Goal: Find specific page/section: Find specific page/section

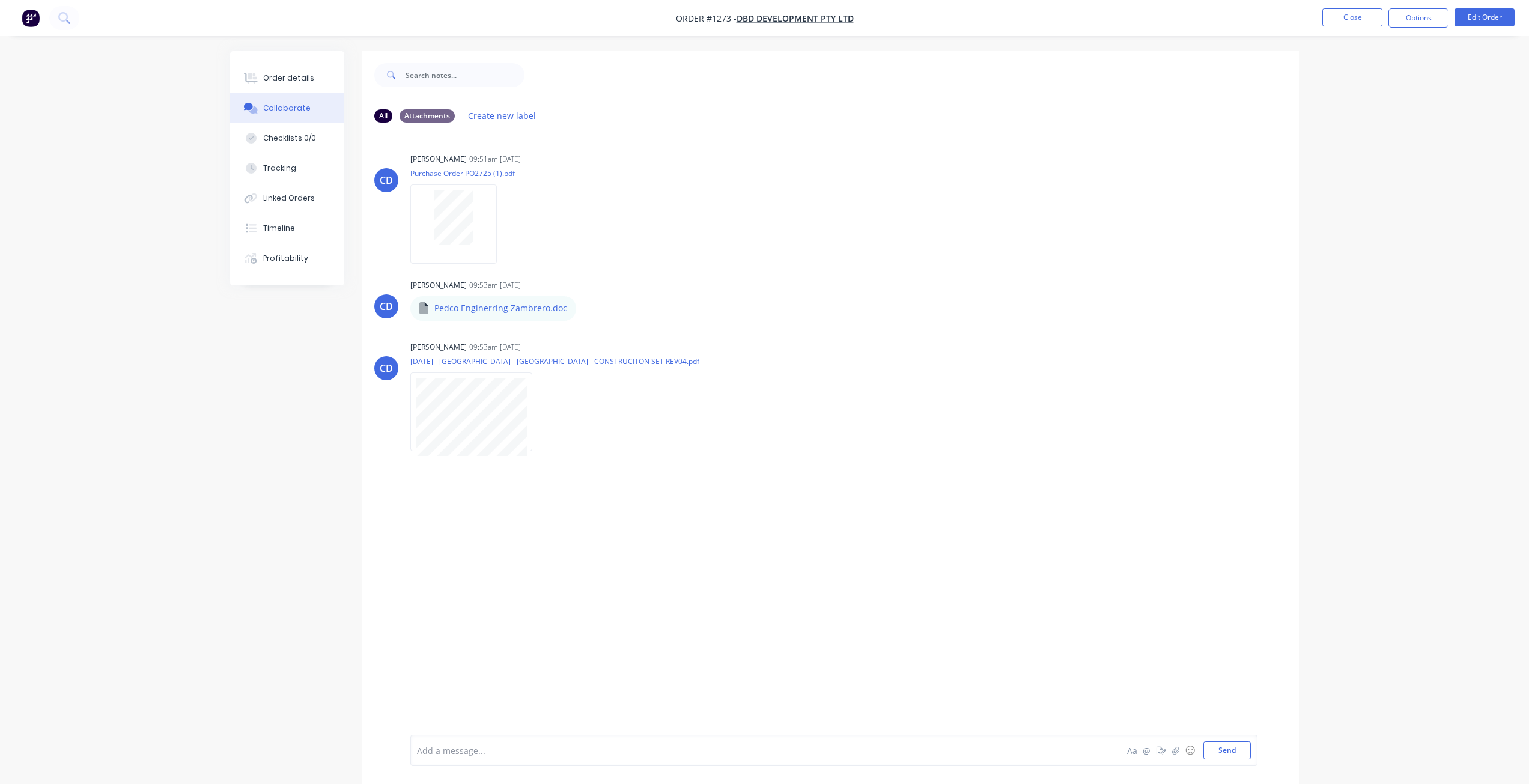
scroll to position [12, 0]
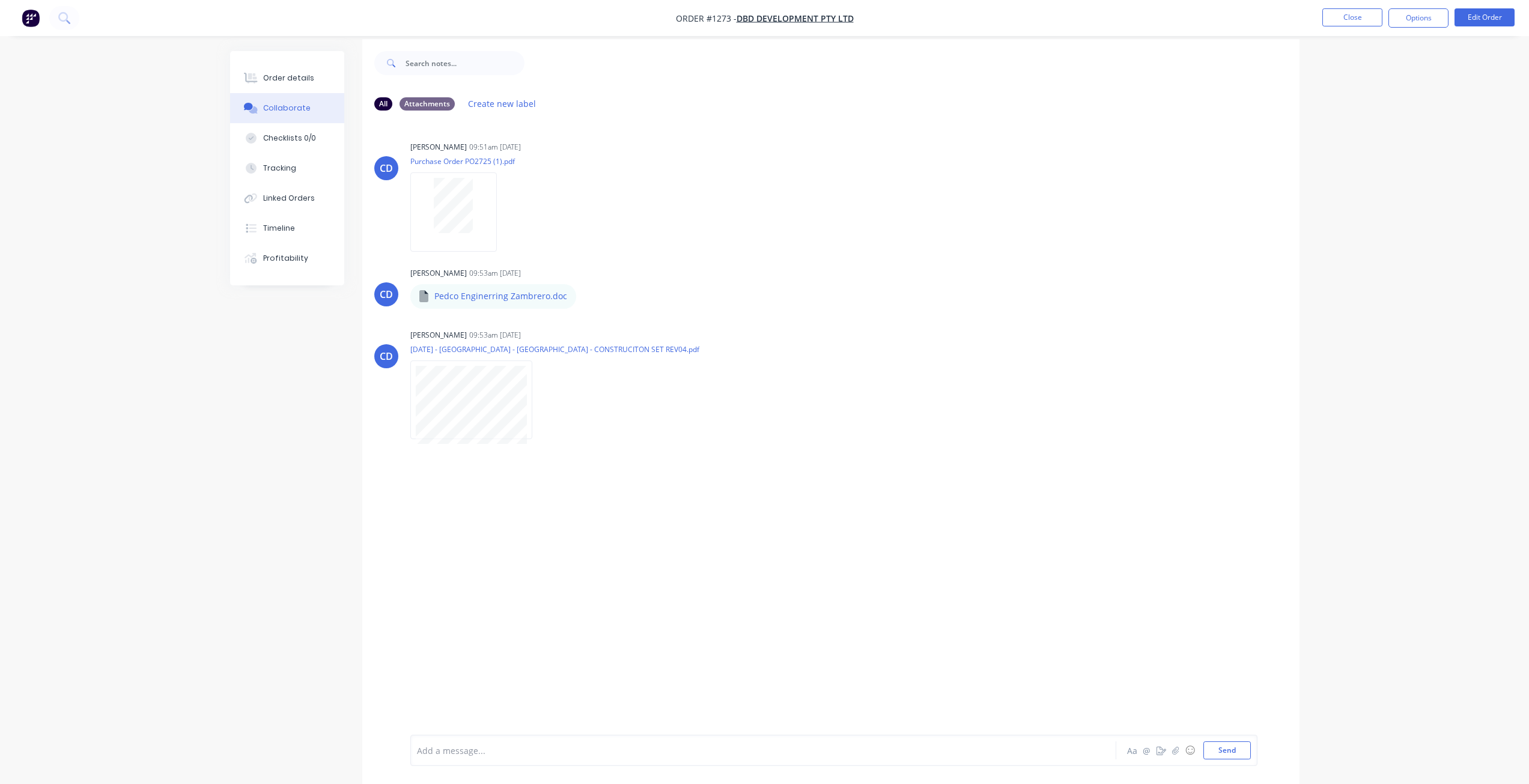
click at [1334, 7] on nav "Order #1273 - DBD Development Pty Ltd Close Options Edit Order" at bounding box center [764, 18] width 1529 height 36
click at [1333, 11] on button "Close" at bounding box center [1352, 17] width 60 height 18
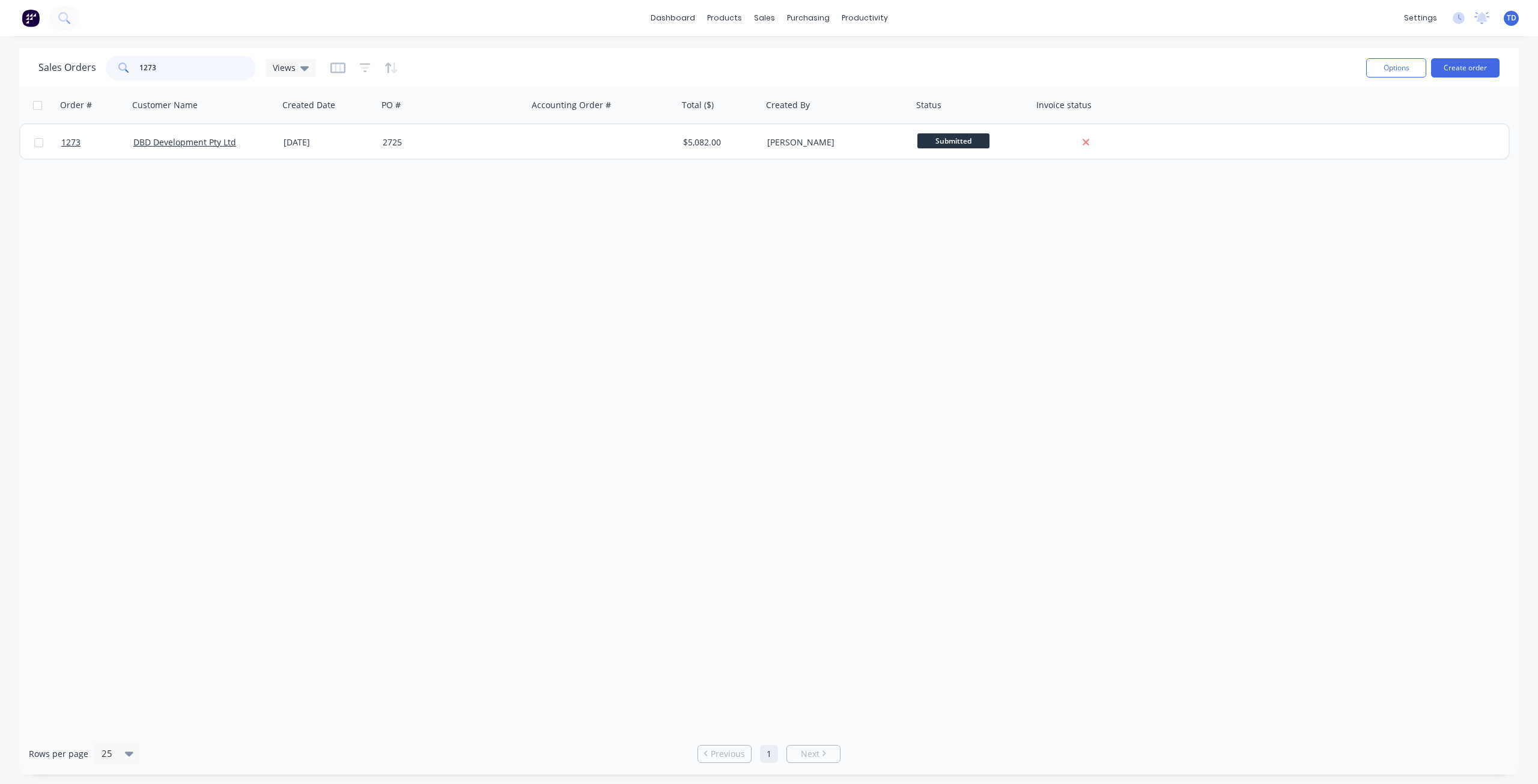
drag, startPoint x: 165, startPoint y: 63, endPoint x: 99, endPoint y: 68, distance: 66.2
click at [69, 72] on div "Sales Orders 1273 Views" at bounding box center [177, 68] width 278 height 24
click at [171, 64] on input "text" at bounding box center [198, 68] width 117 height 24
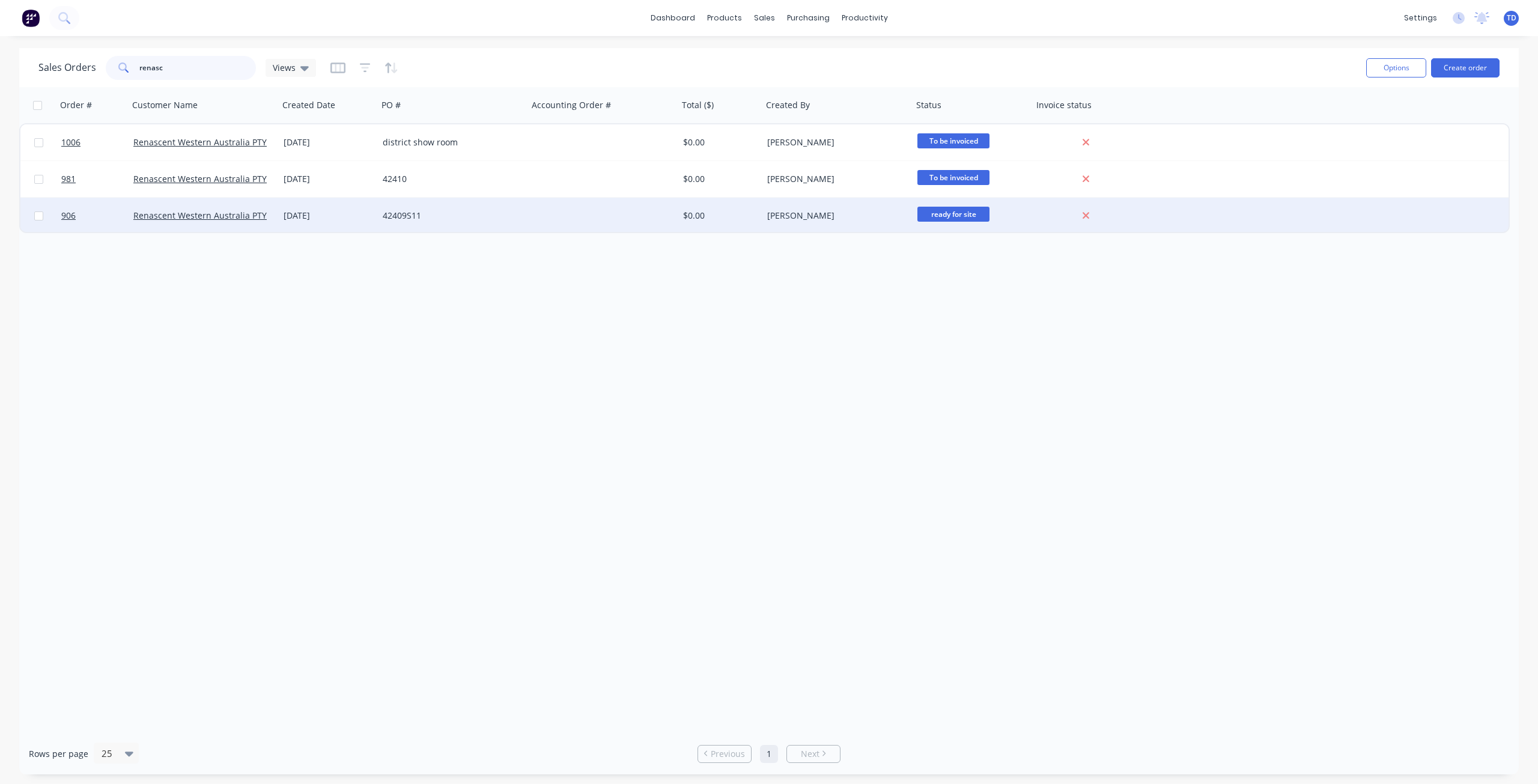
type input "renasc"
click at [296, 212] on div "[DATE]" at bounding box center [329, 216] width 90 height 12
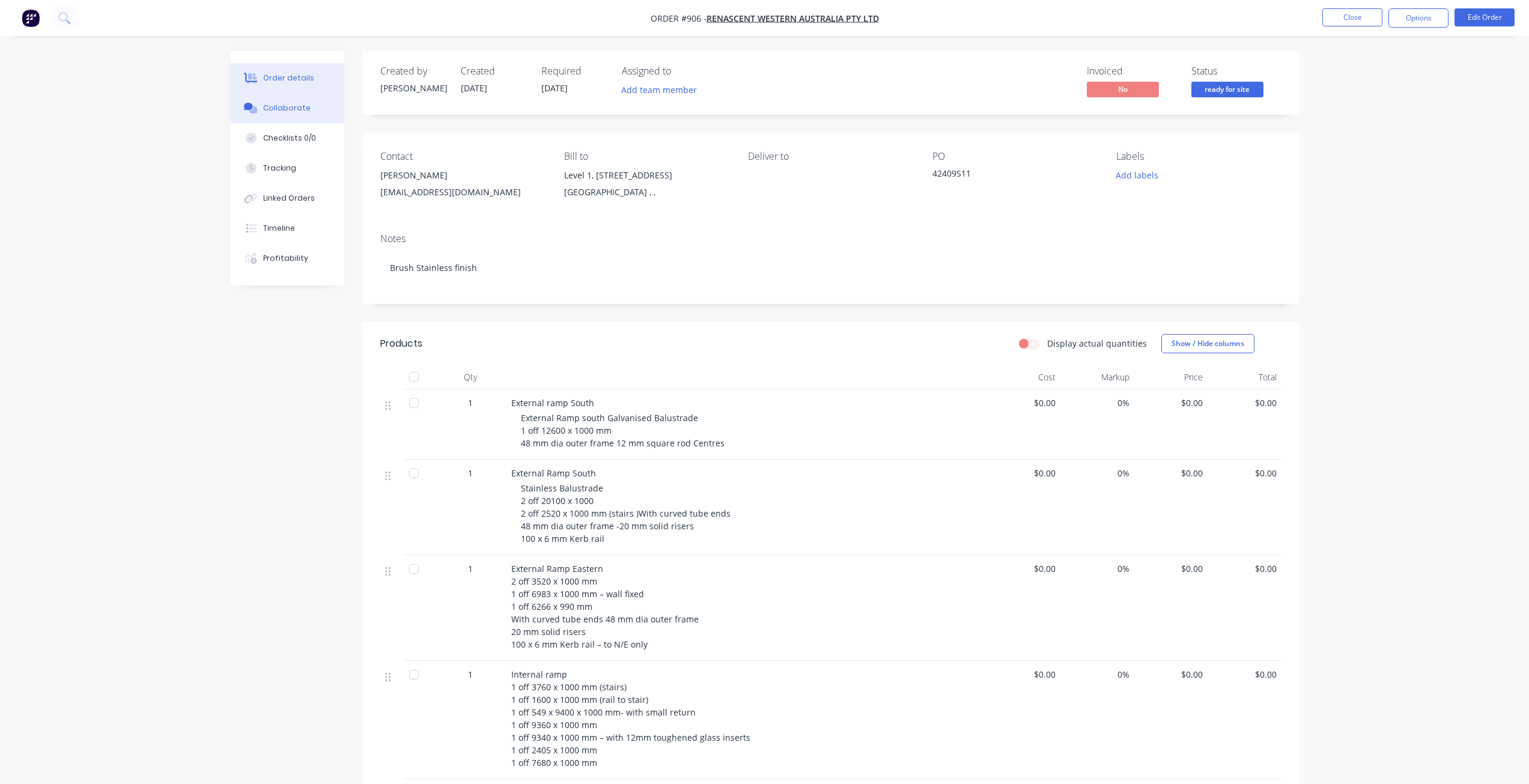
click at [279, 113] on div "Collaborate" at bounding box center [287, 108] width 48 height 10
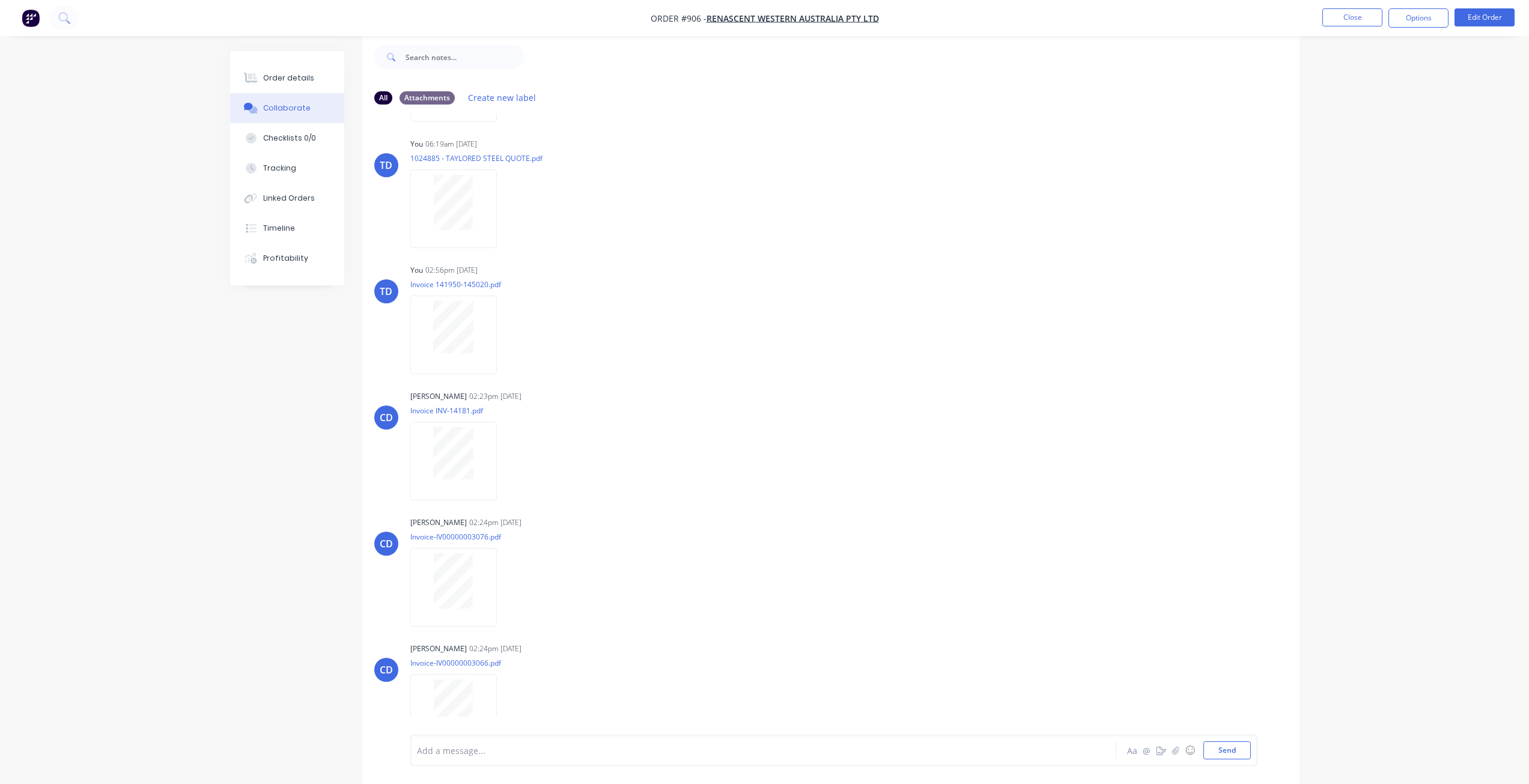
scroll to position [2202, 0]
click at [1356, 23] on button "Close" at bounding box center [1352, 17] width 60 height 18
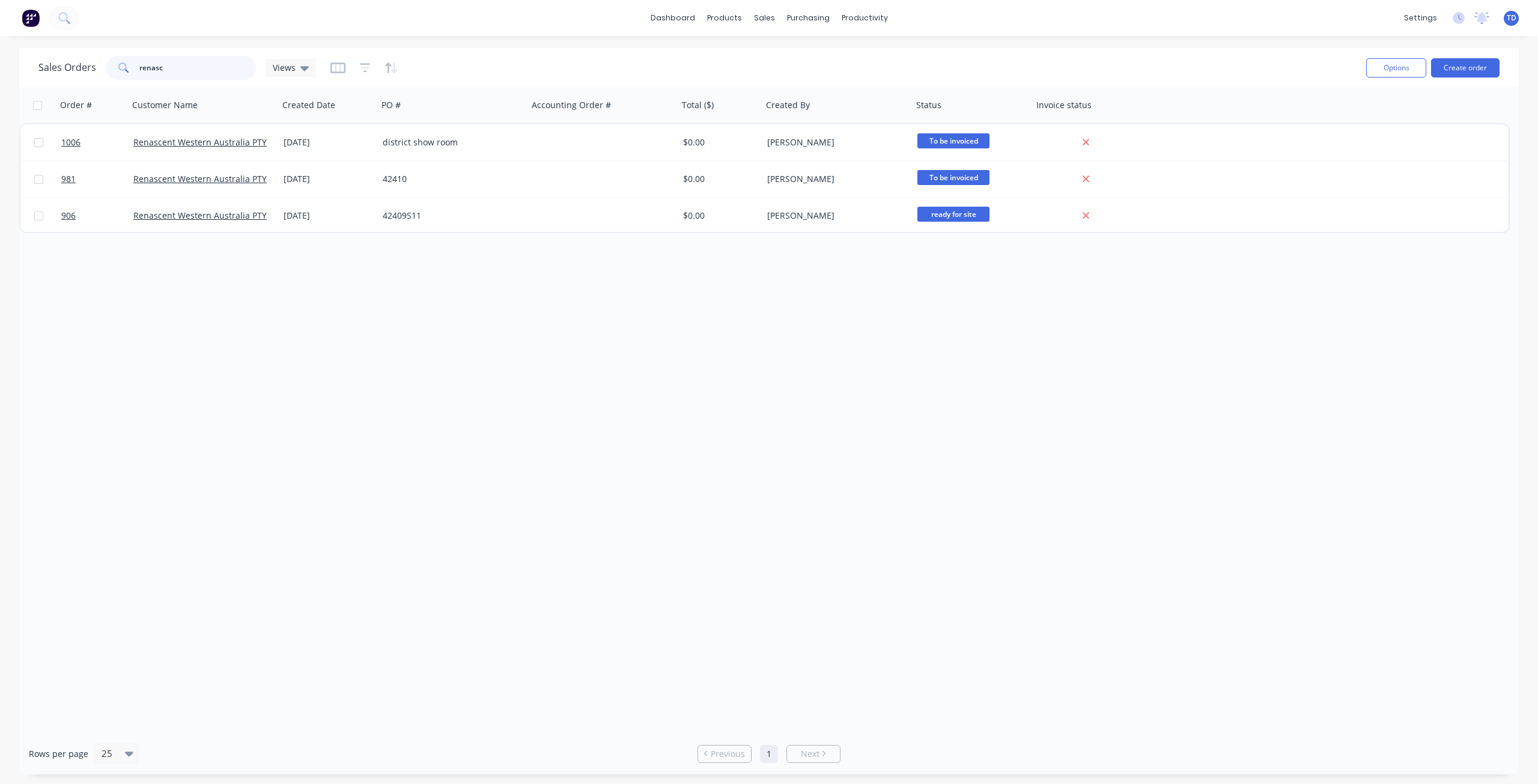
drag, startPoint x: 176, startPoint y: 66, endPoint x: -72, endPoint y: 63, distance: 248.0
click at [0, 63] on html "dashboard products sales purchasing productivity dashboard products Product Cat…" at bounding box center [769, 392] width 1538 height 784
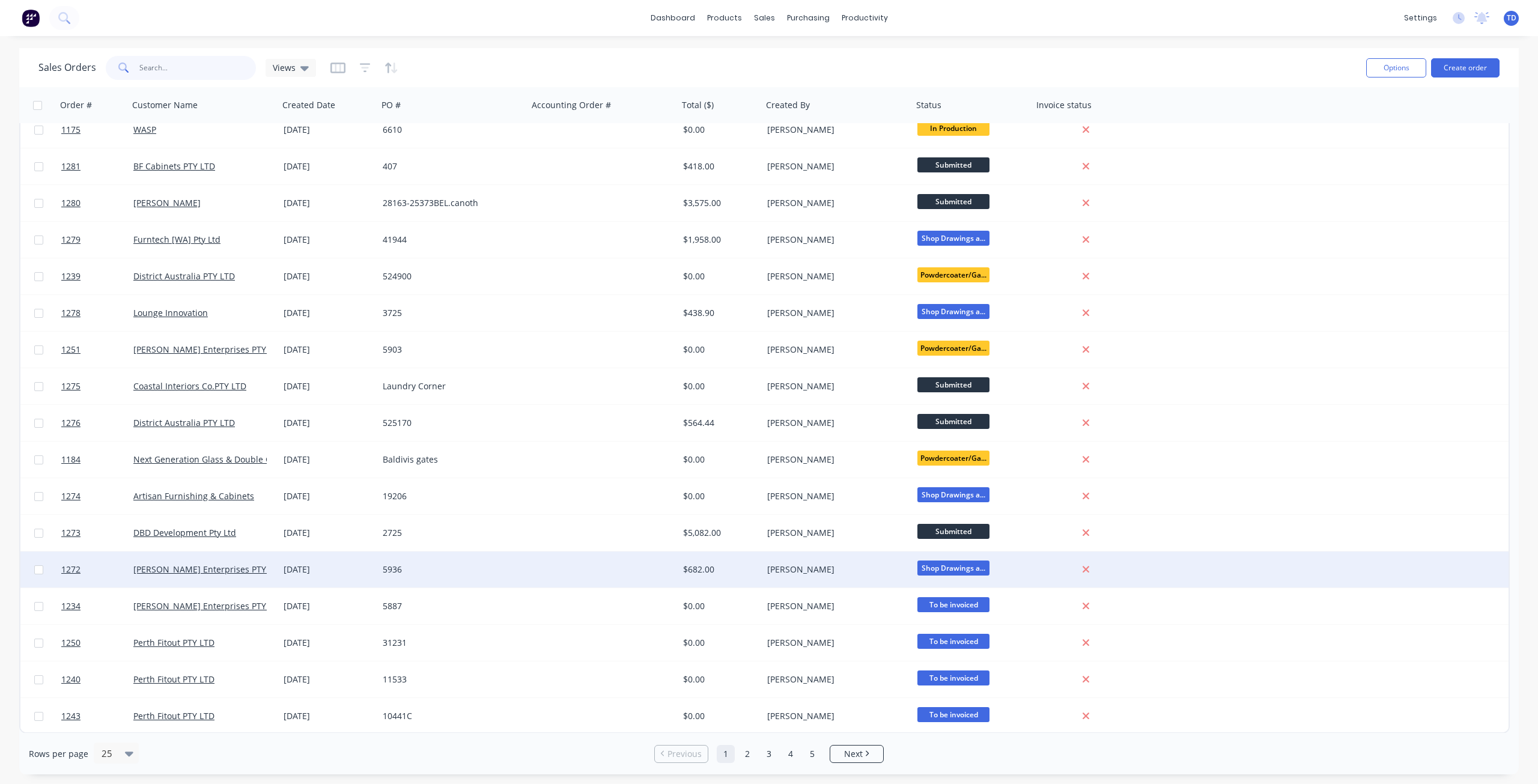
scroll to position [306, 0]
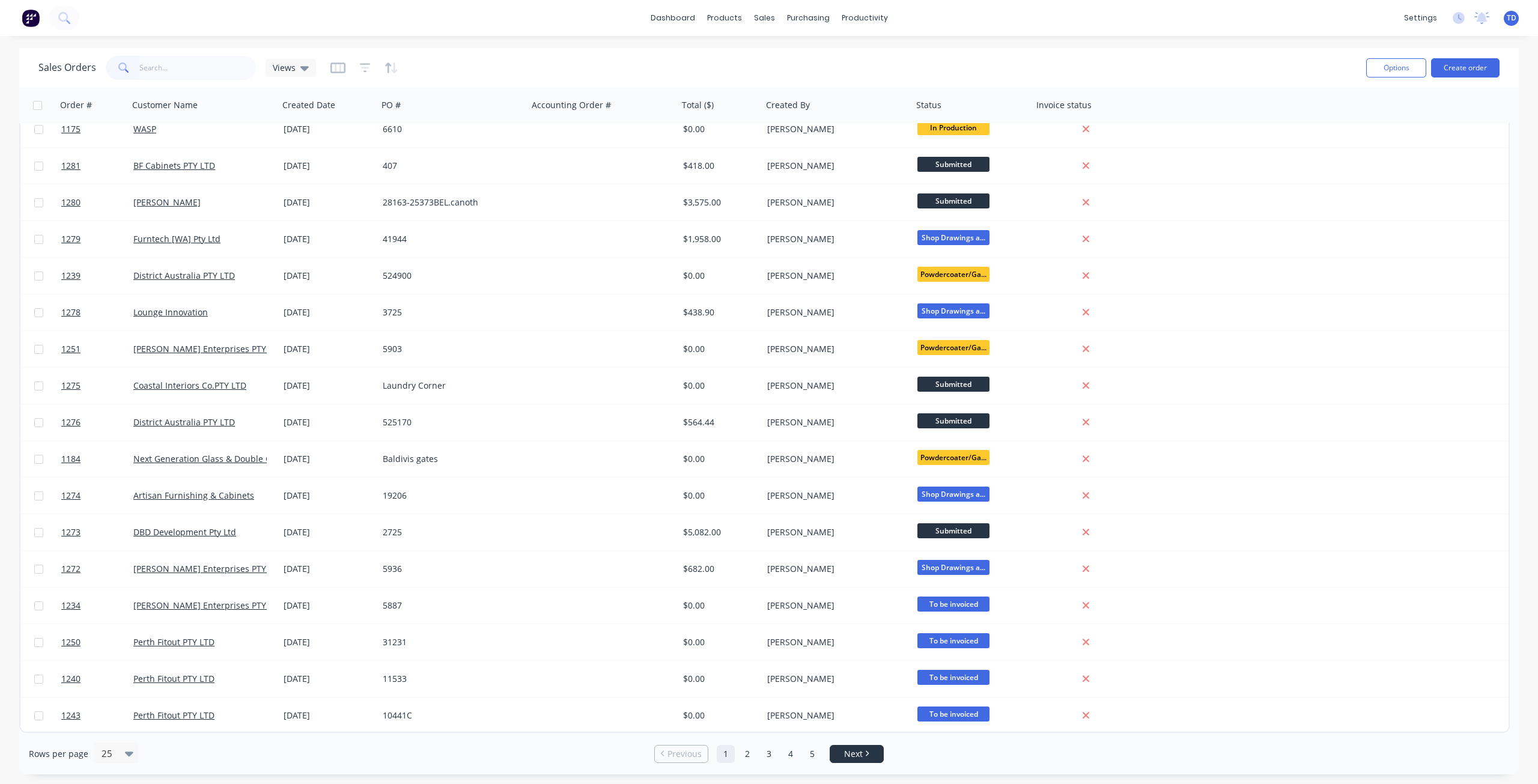
click at [861, 753] on span "Next" at bounding box center [853, 753] width 19 height 12
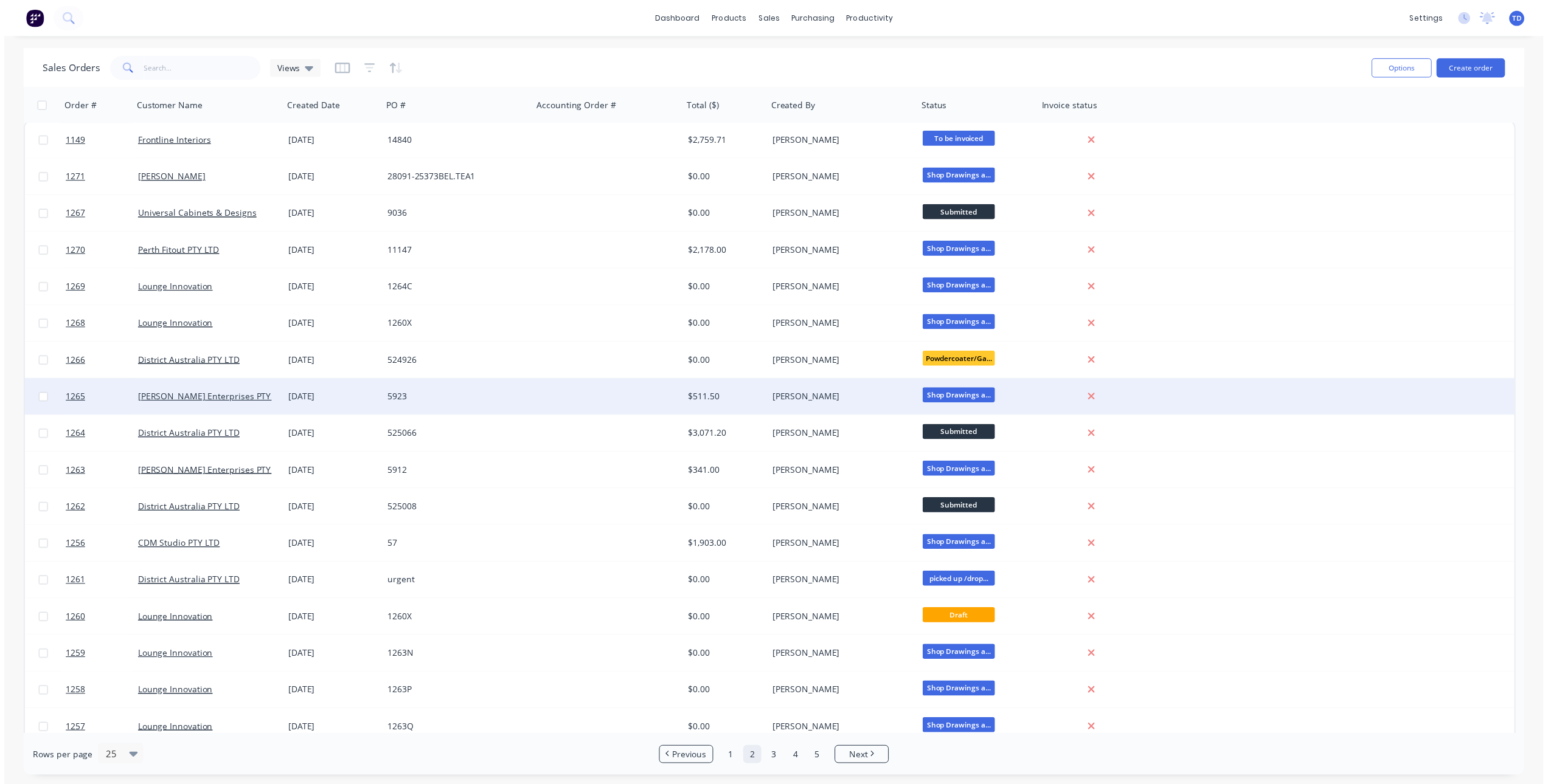
scroll to position [3, 0]
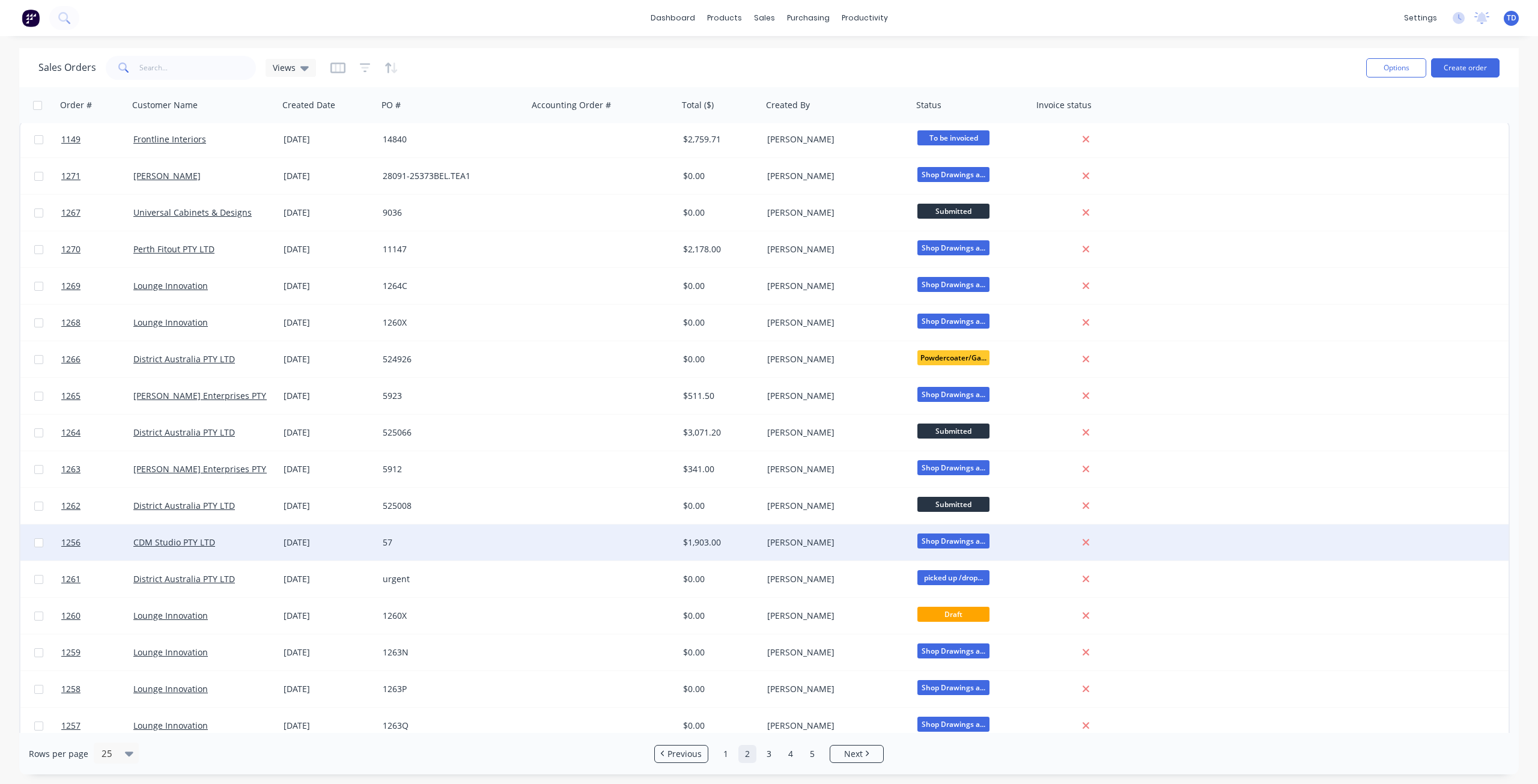
click at [339, 546] on div "[DATE]" at bounding box center [329, 542] width 90 height 12
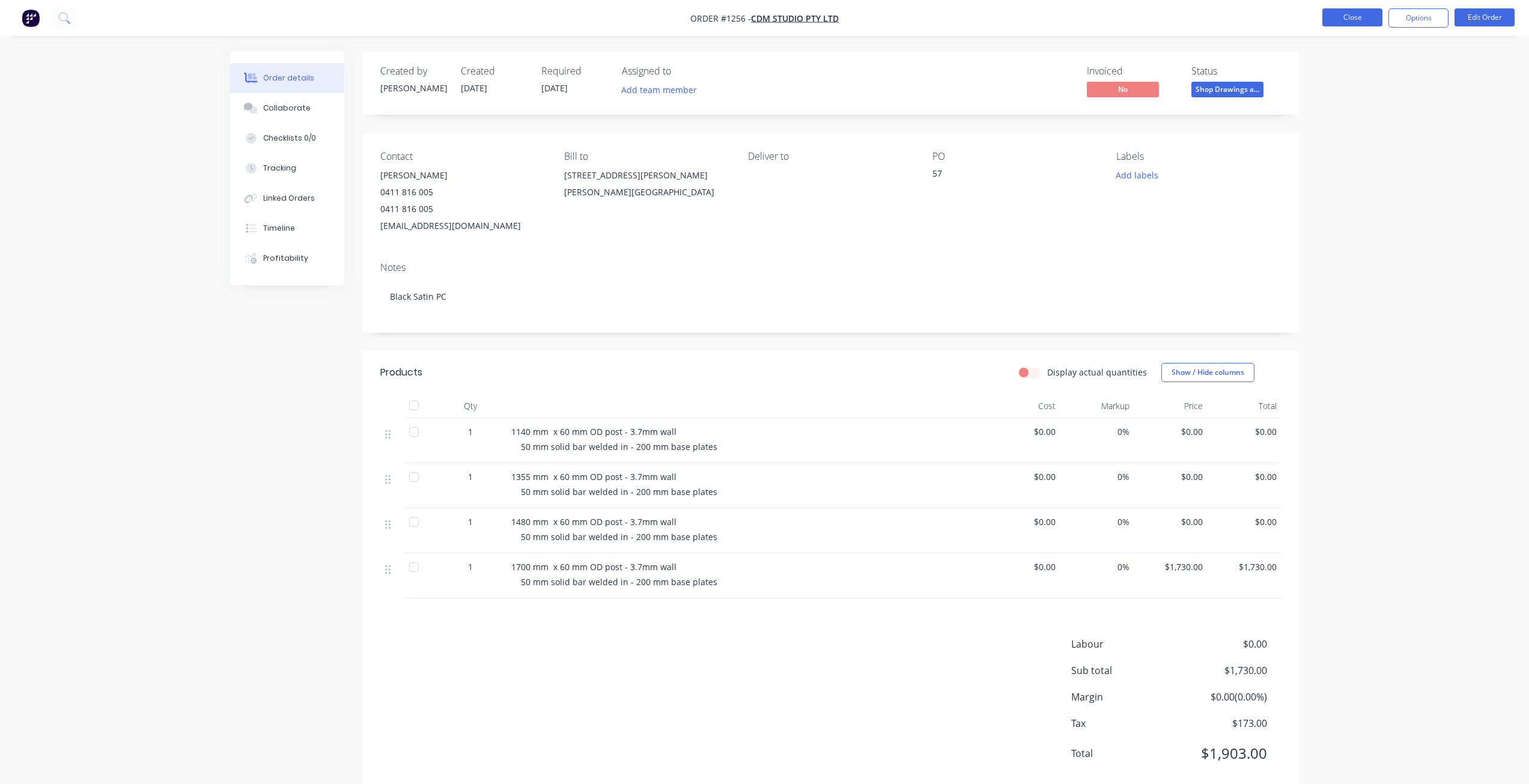
click at [1360, 19] on button "Close" at bounding box center [1352, 17] width 60 height 18
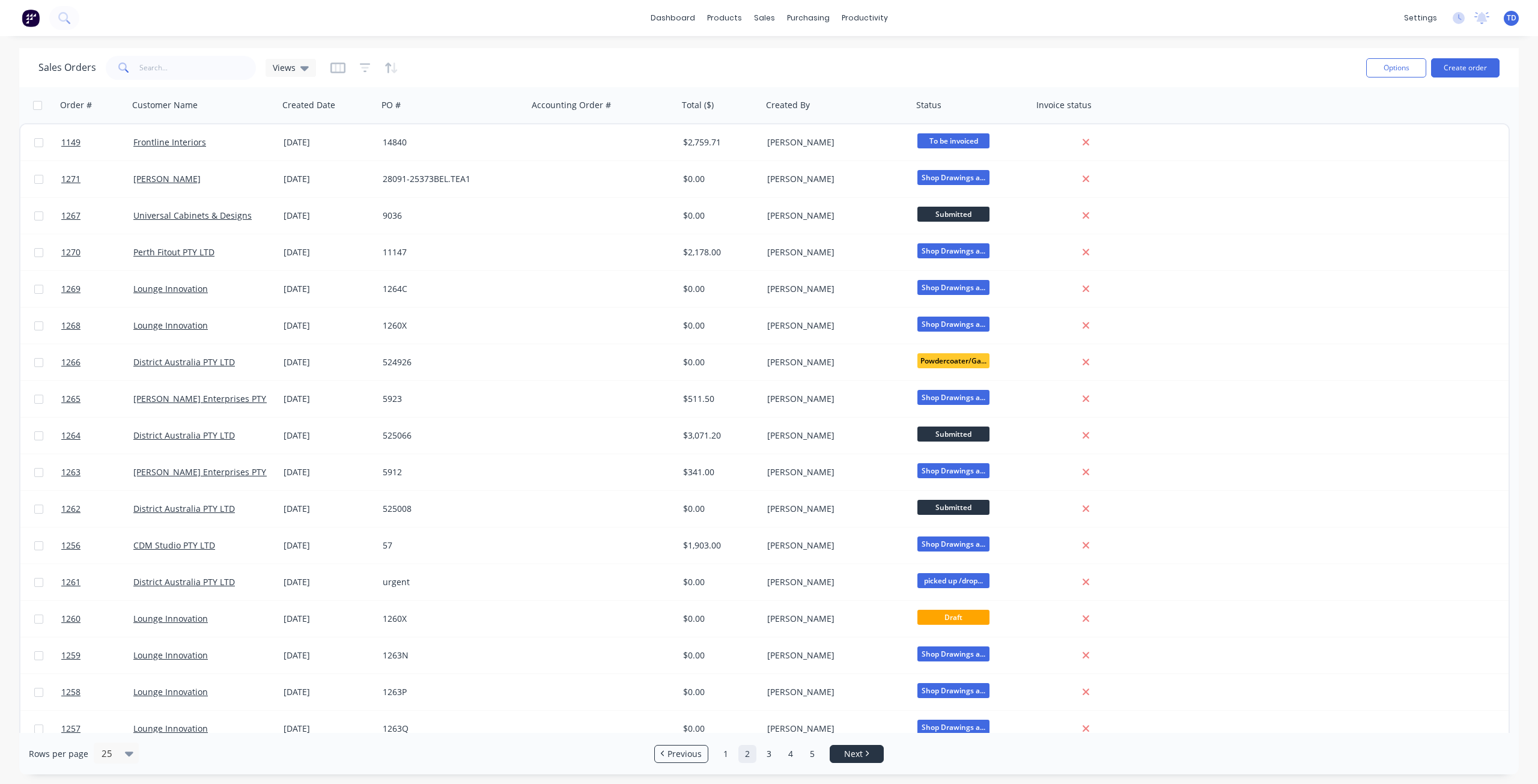
click at [866, 758] on link "Next" at bounding box center [856, 753] width 53 height 12
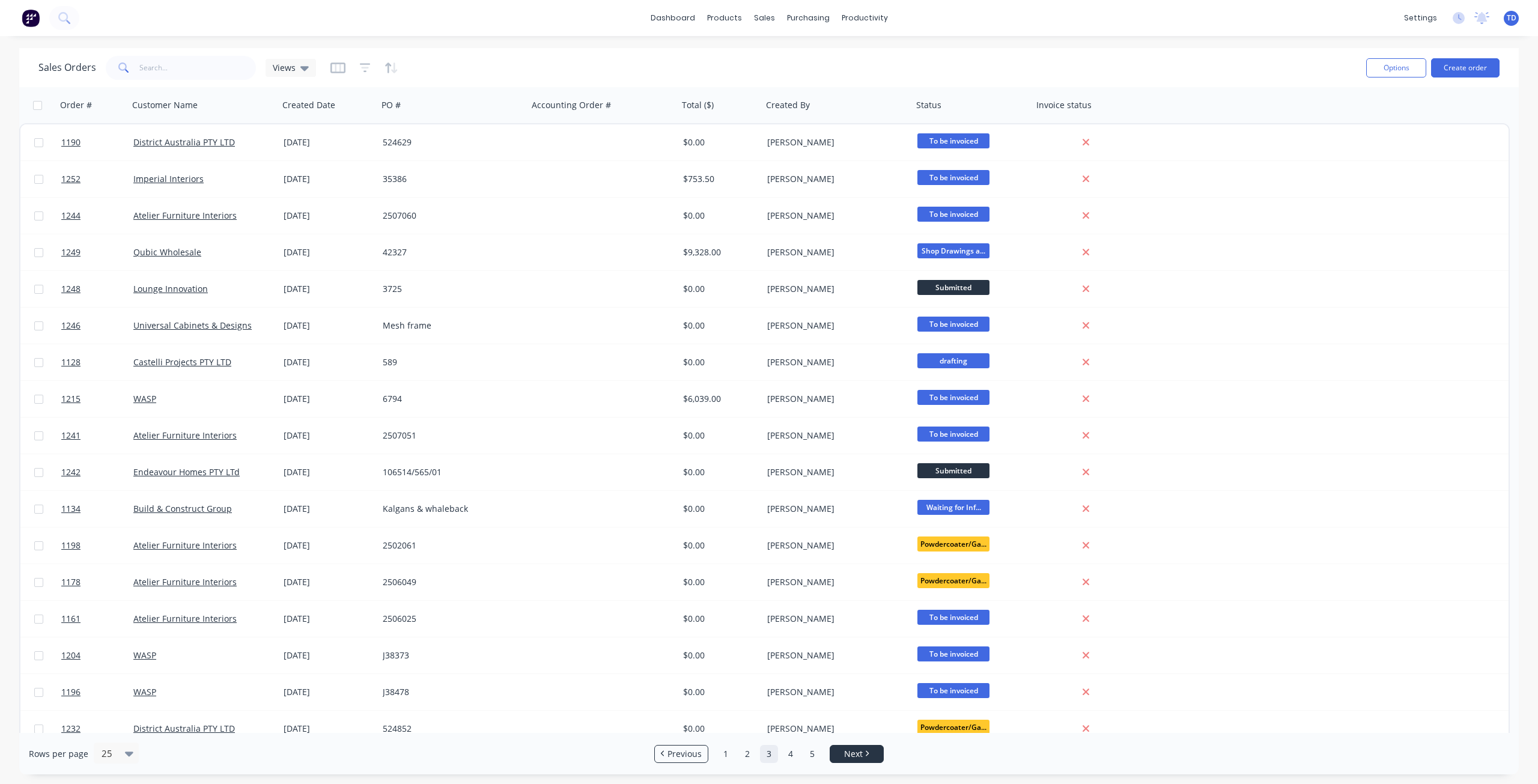
click at [866, 755] on icon "Next page" at bounding box center [868, 753] width 3 height 5
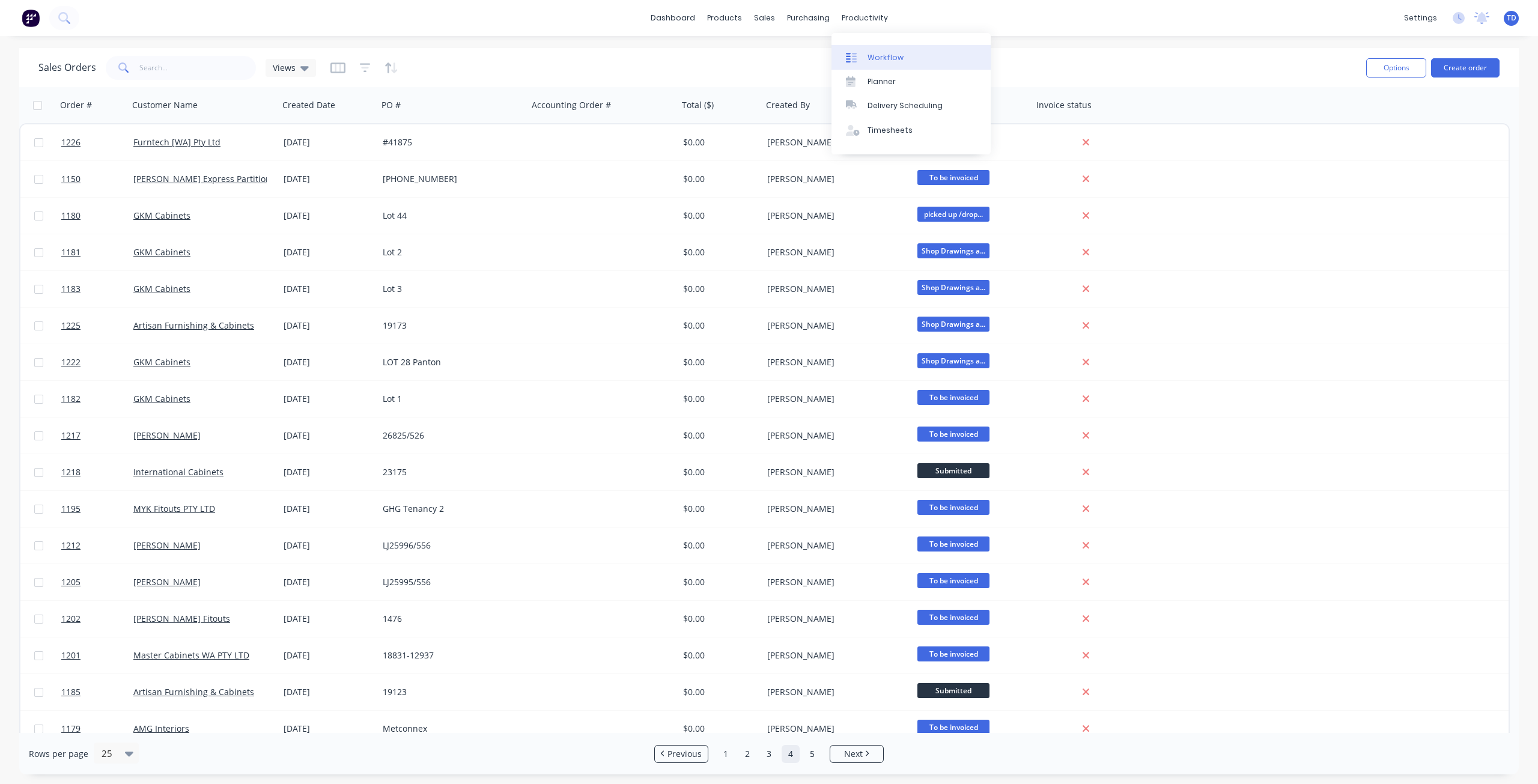
click at [879, 55] on div "Workflow" at bounding box center [885, 57] width 36 height 10
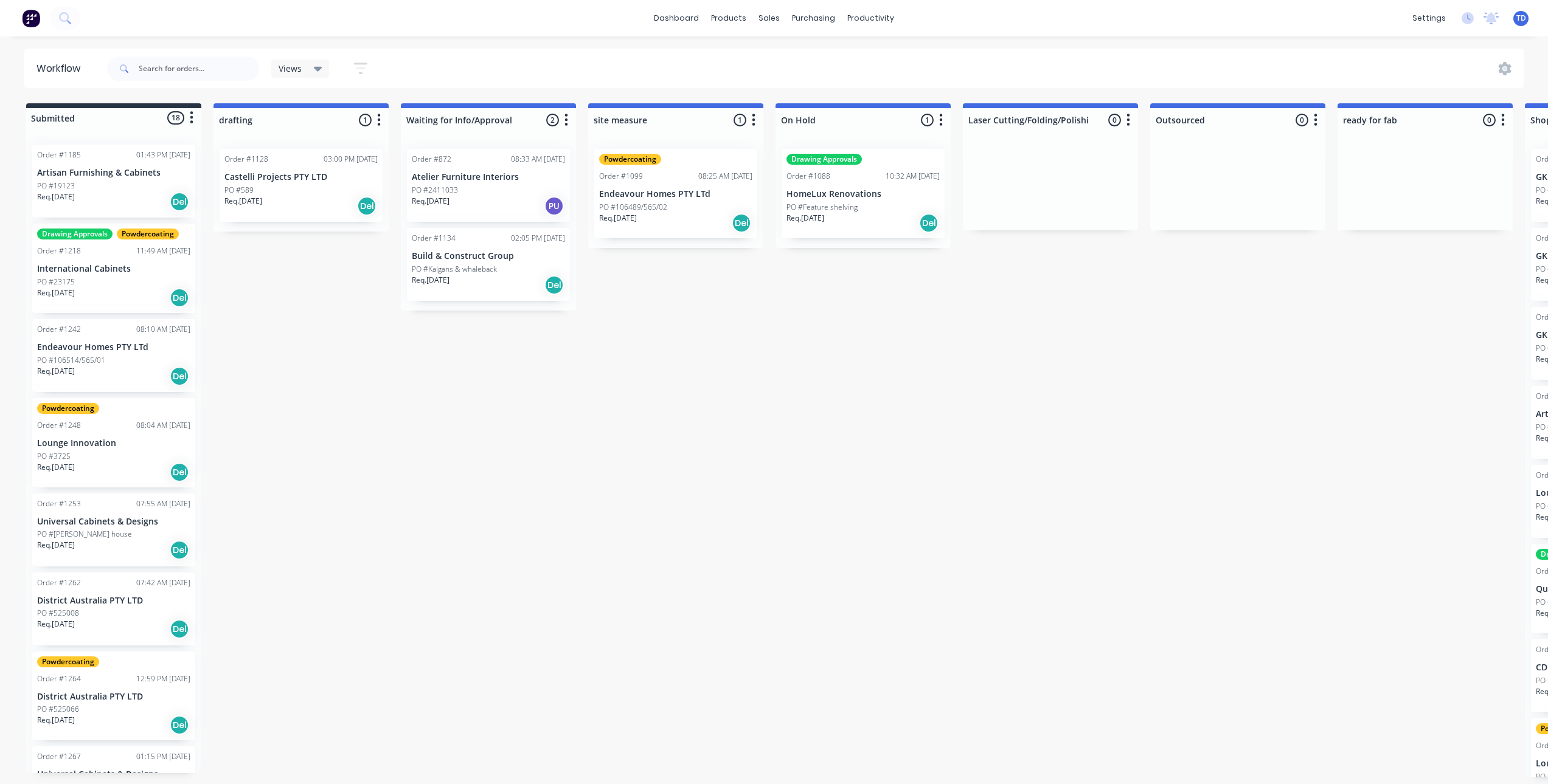
click at [102, 287] on div "Req. [DATE] Del" at bounding box center [113, 297] width 154 height 20
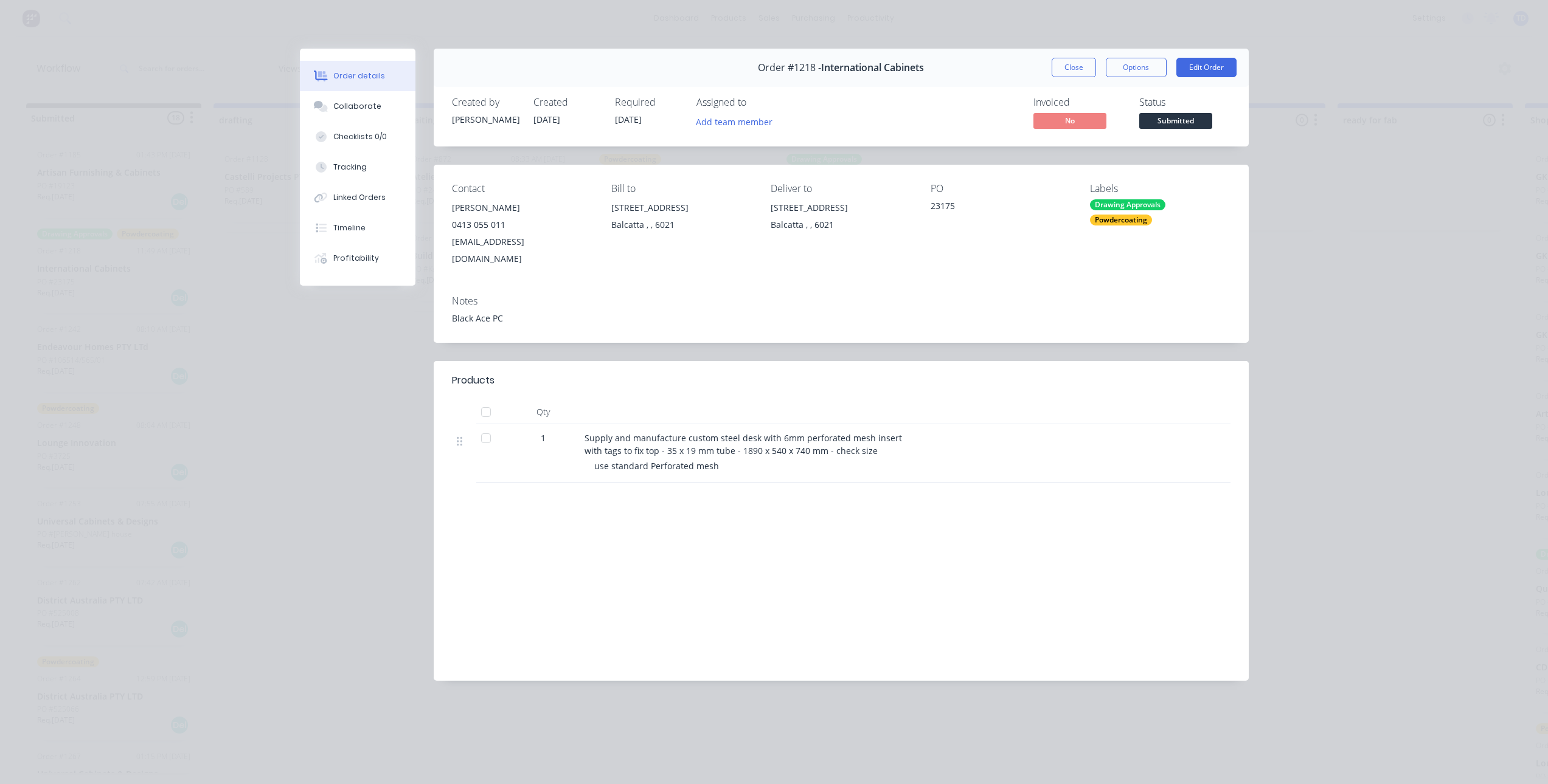
click at [1064, 70] on button "Close" at bounding box center [1074, 67] width 45 height 20
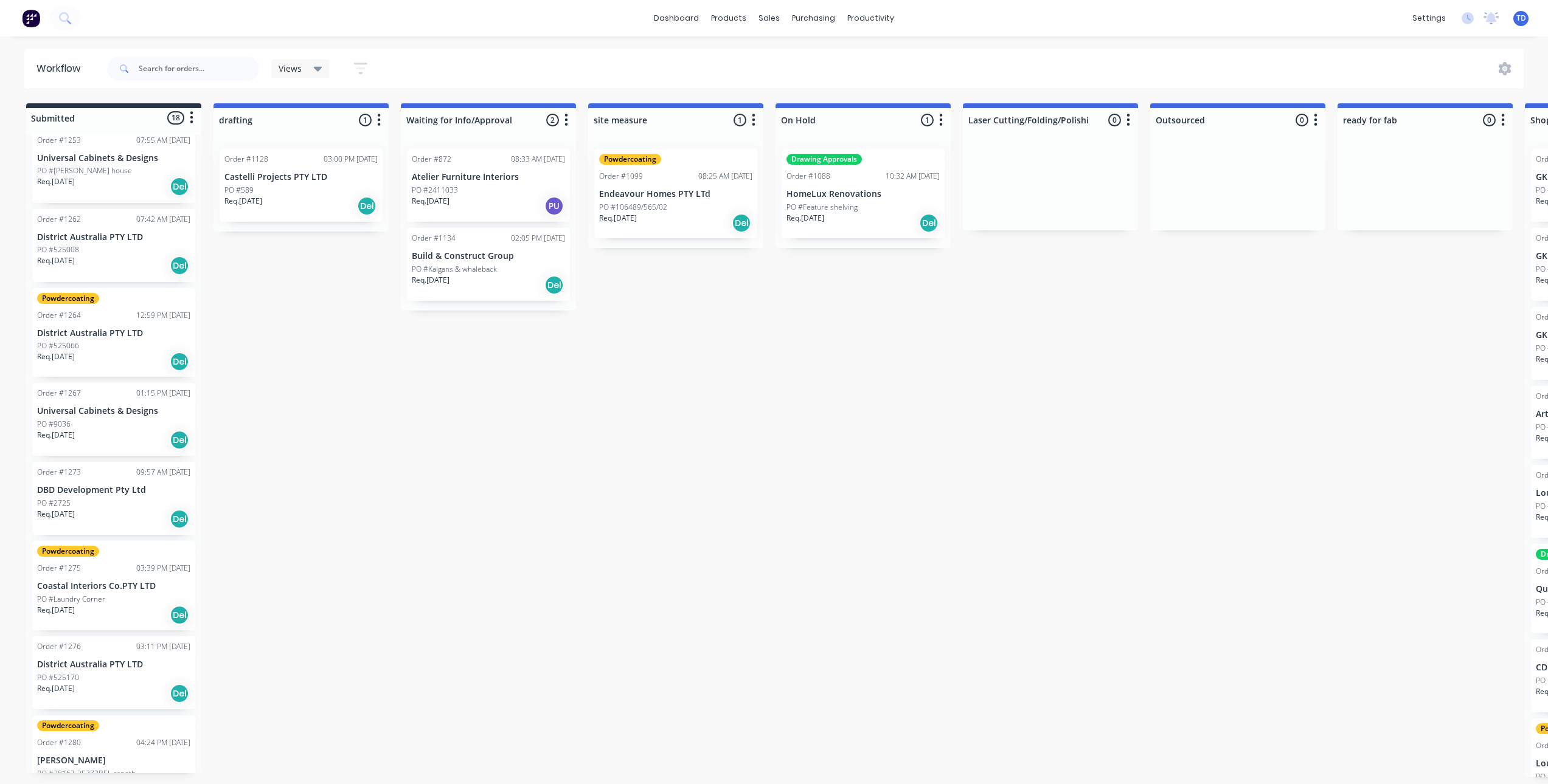
click at [101, 586] on p "Coastal Interiors Co.PTY LTD" at bounding box center [113, 587] width 154 height 11
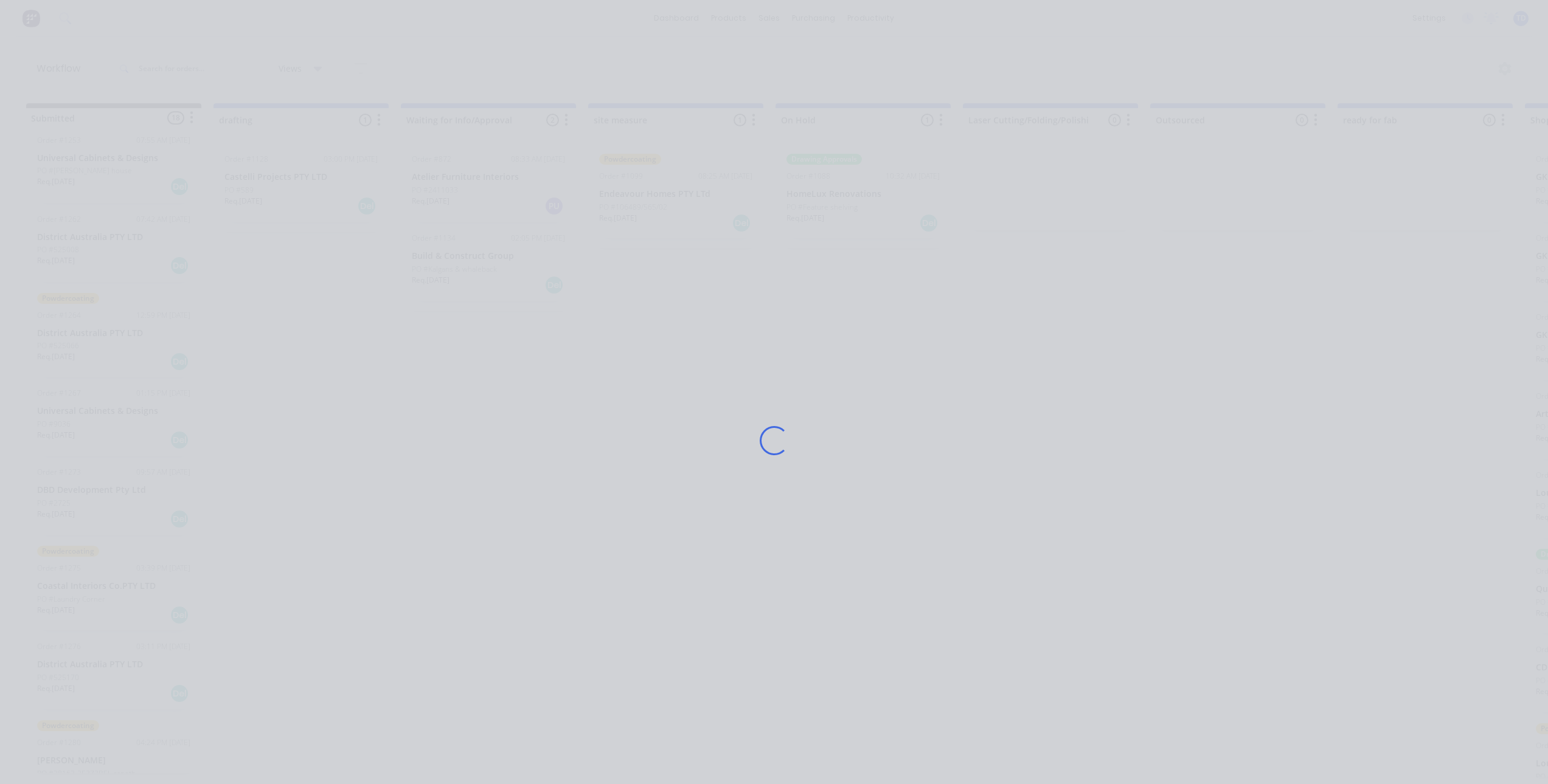
scroll to position [364, 0]
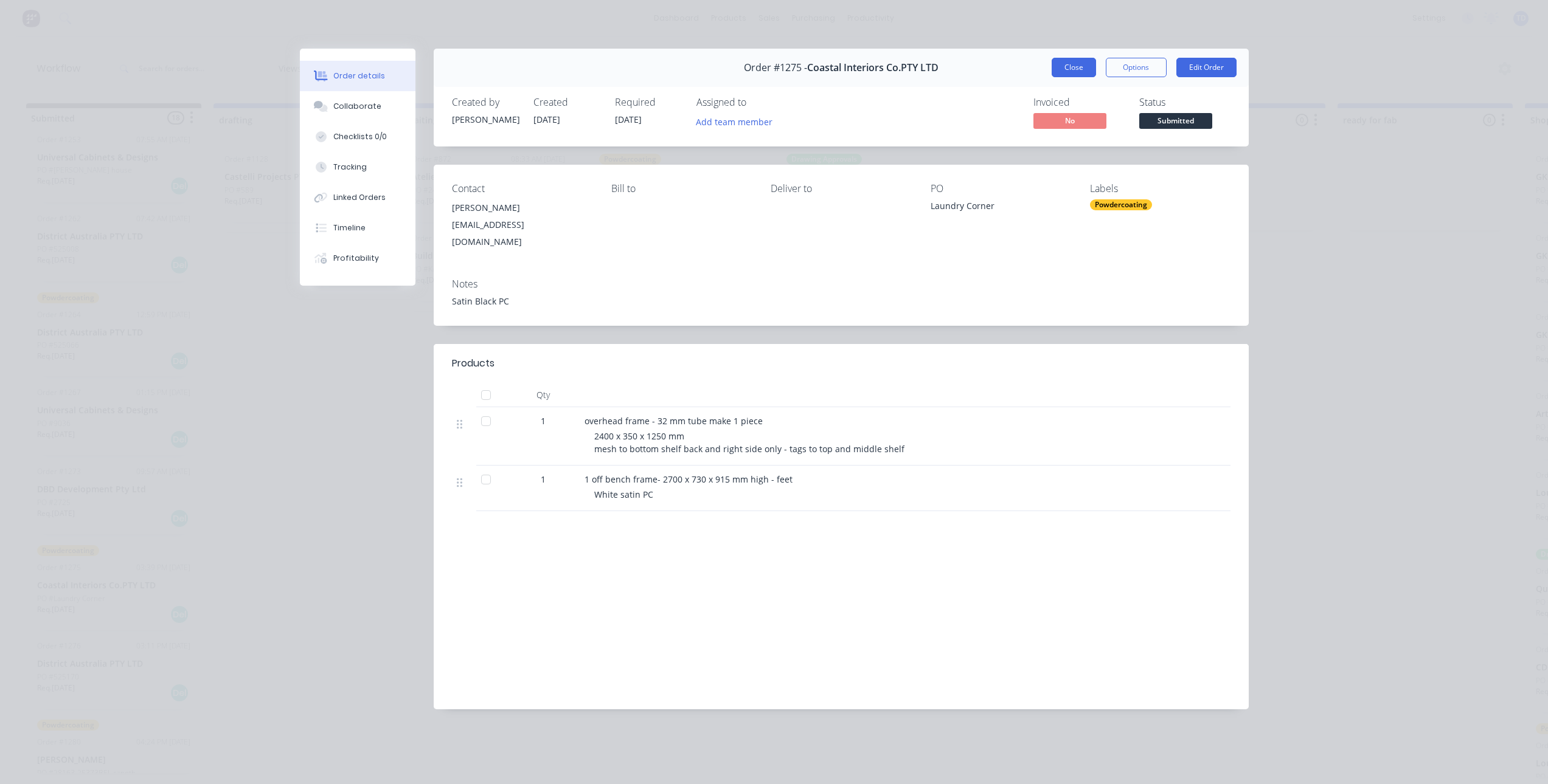
click at [1066, 61] on button "Close" at bounding box center [1074, 67] width 45 height 20
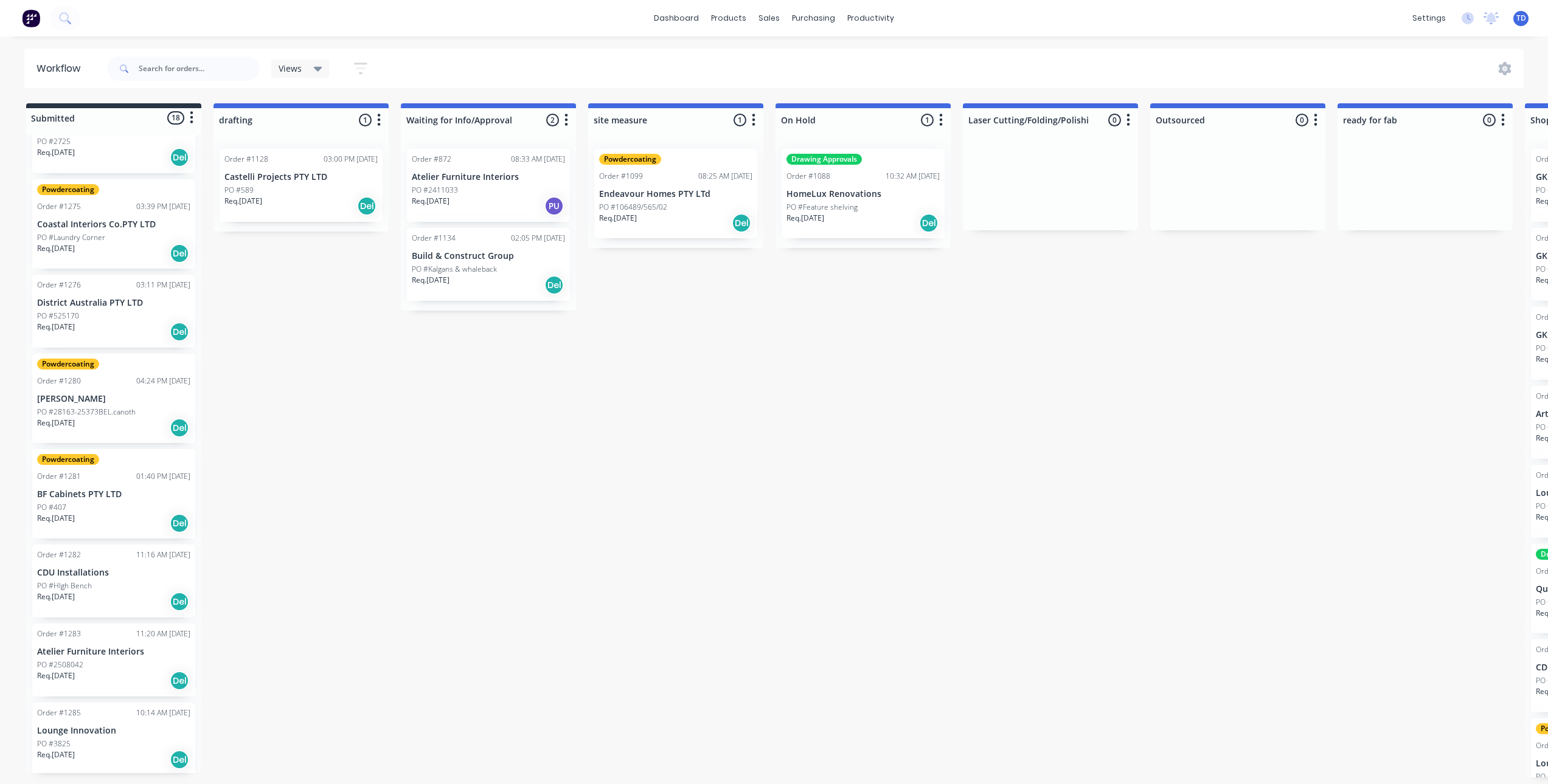
click at [99, 581] on div "PO #HIgh Bench" at bounding box center [113, 586] width 154 height 11
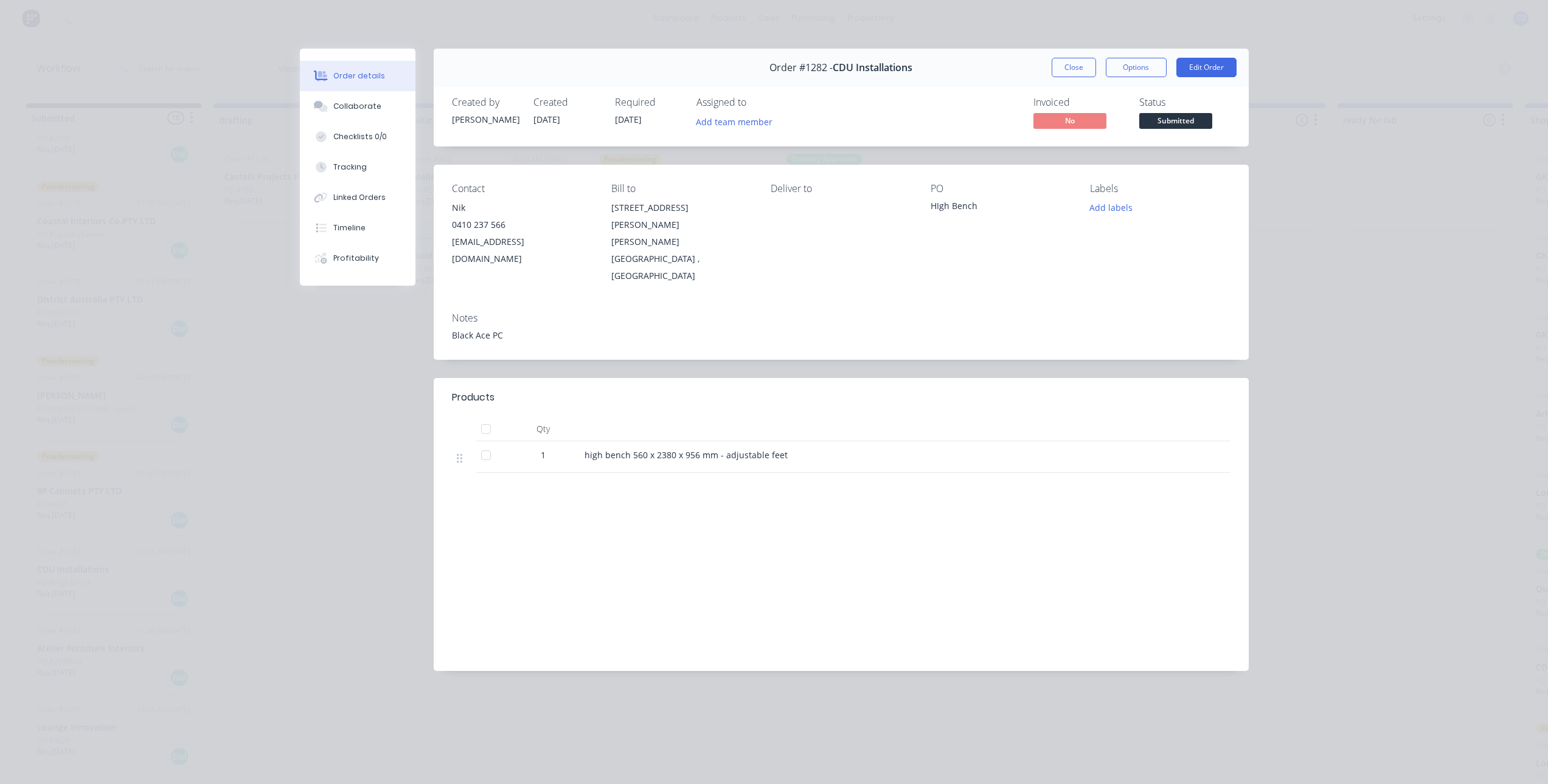
scroll to position [0, 0]
click at [1072, 63] on button "Close" at bounding box center [1074, 67] width 45 height 20
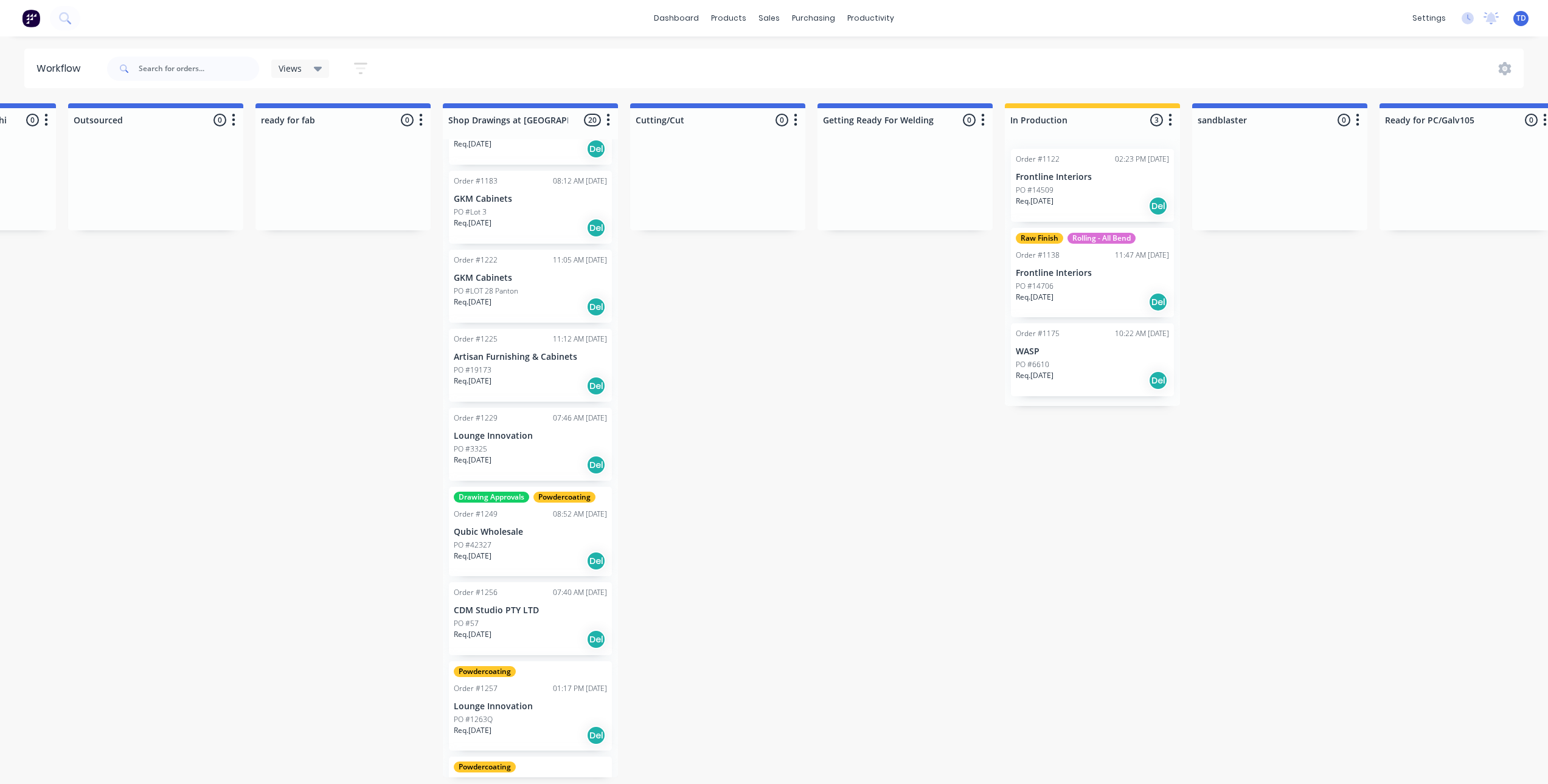
scroll to position [57, 0]
click at [503, 557] on div "Req. [DATE] Del" at bounding box center [530, 560] width 154 height 20
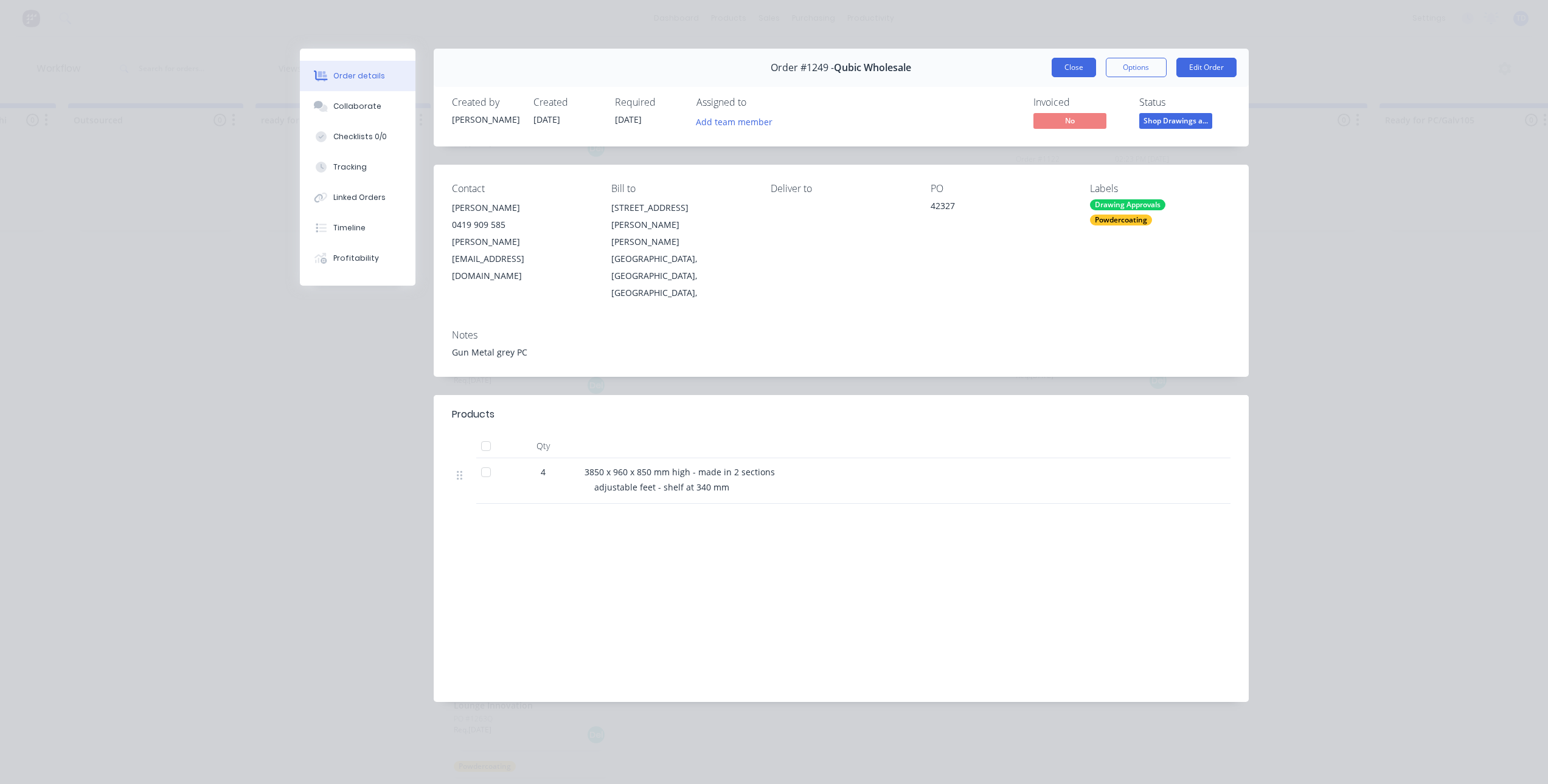
click at [1075, 67] on button "Close" at bounding box center [1074, 67] width 45 height 20
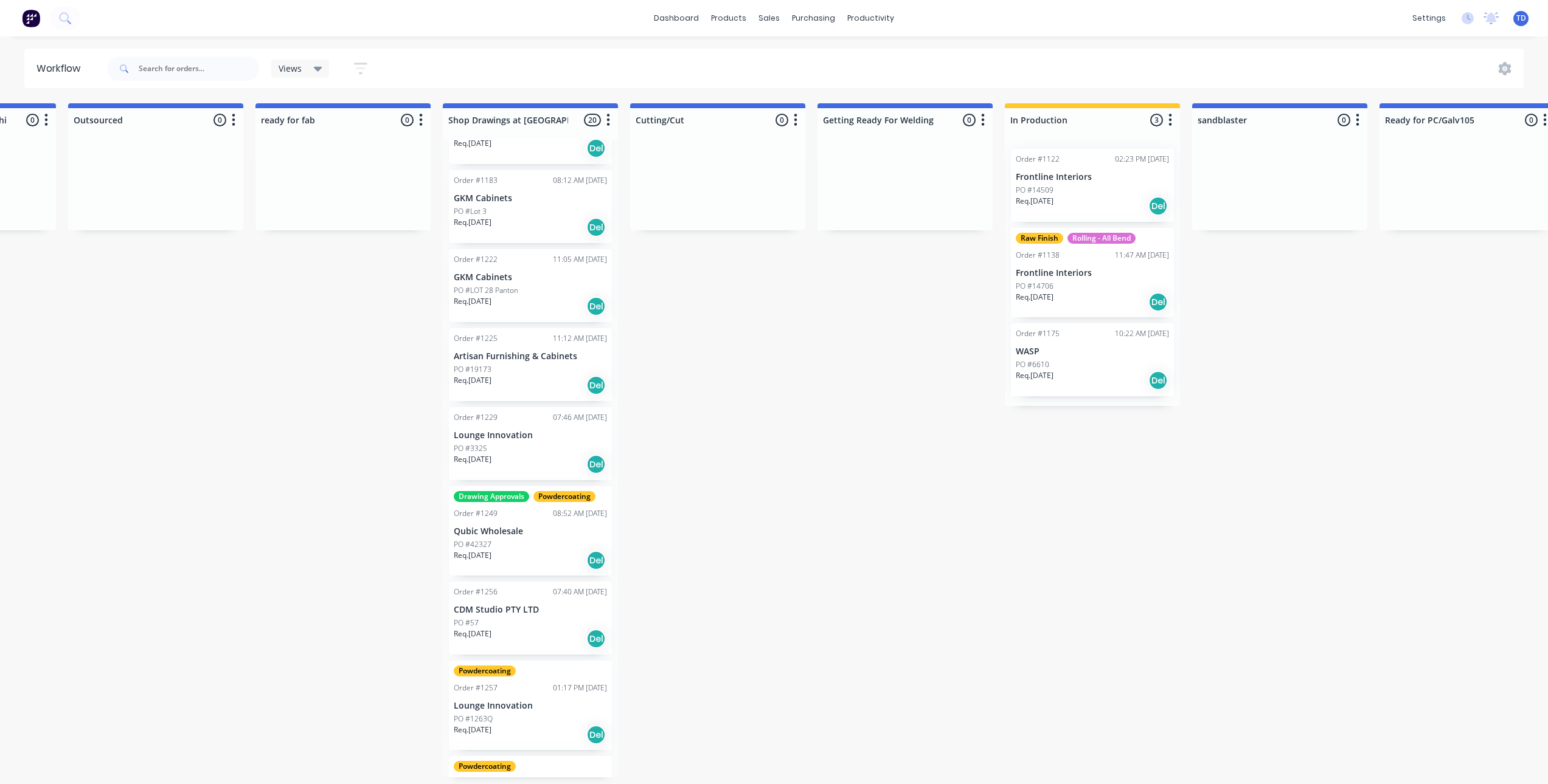
click at [529, 636] on div "Req. [DATE] Del" at bounding box center [530, 639] width 154 height 20
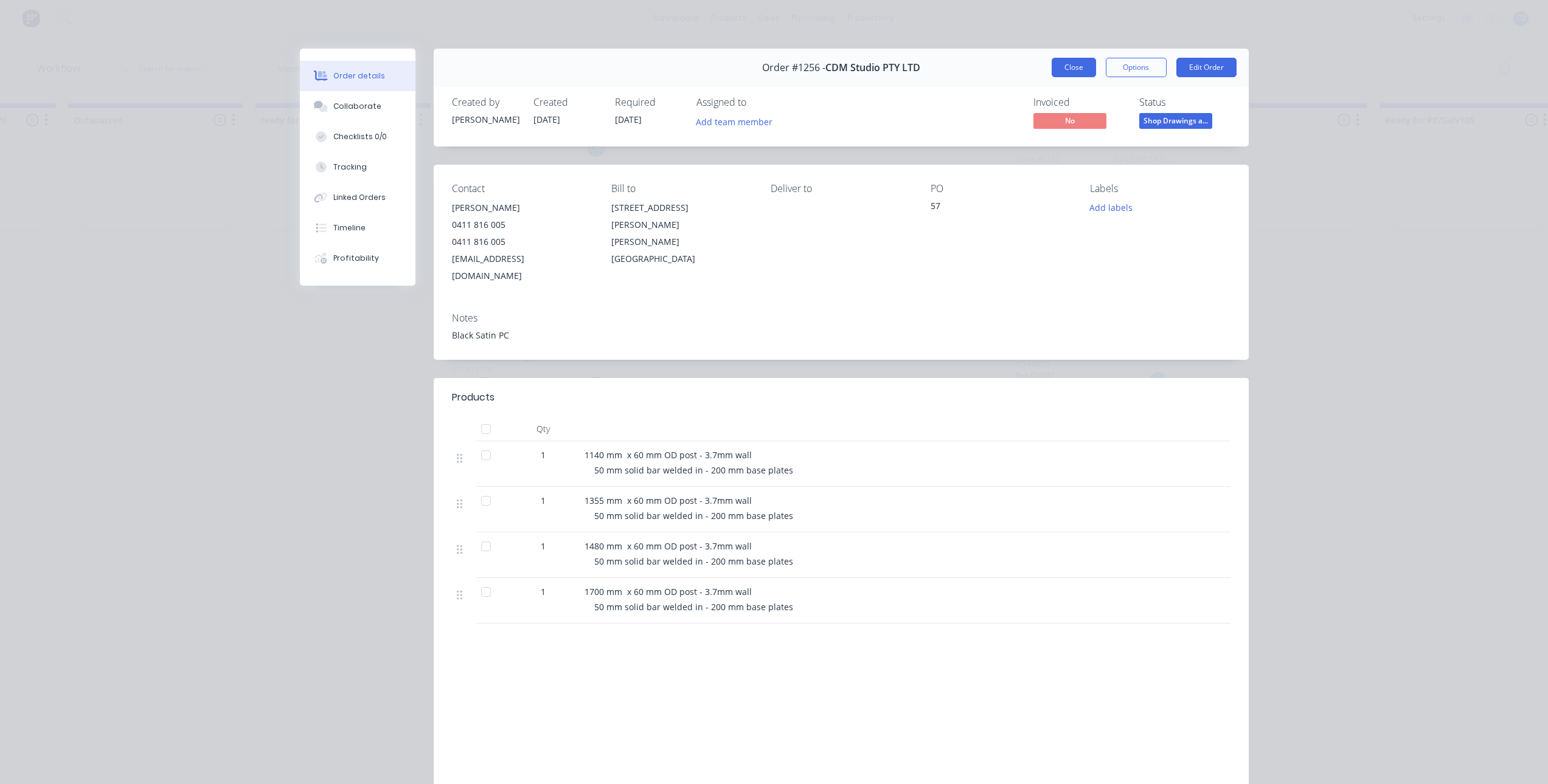
click at [1064, 70] on button "Close" at bounding box center [1074, 67] width 45 height 20
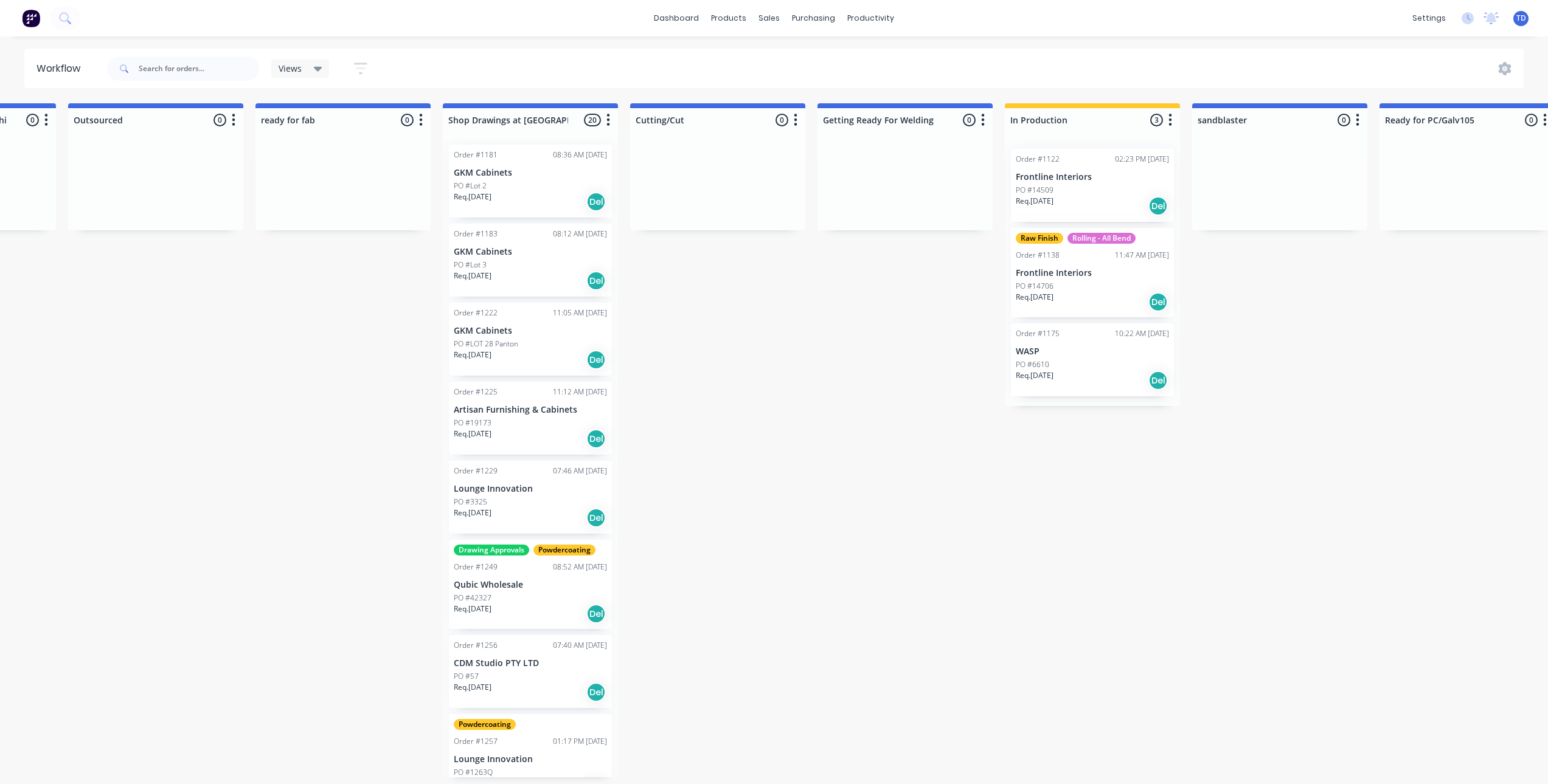
scroll to position [0, 0]
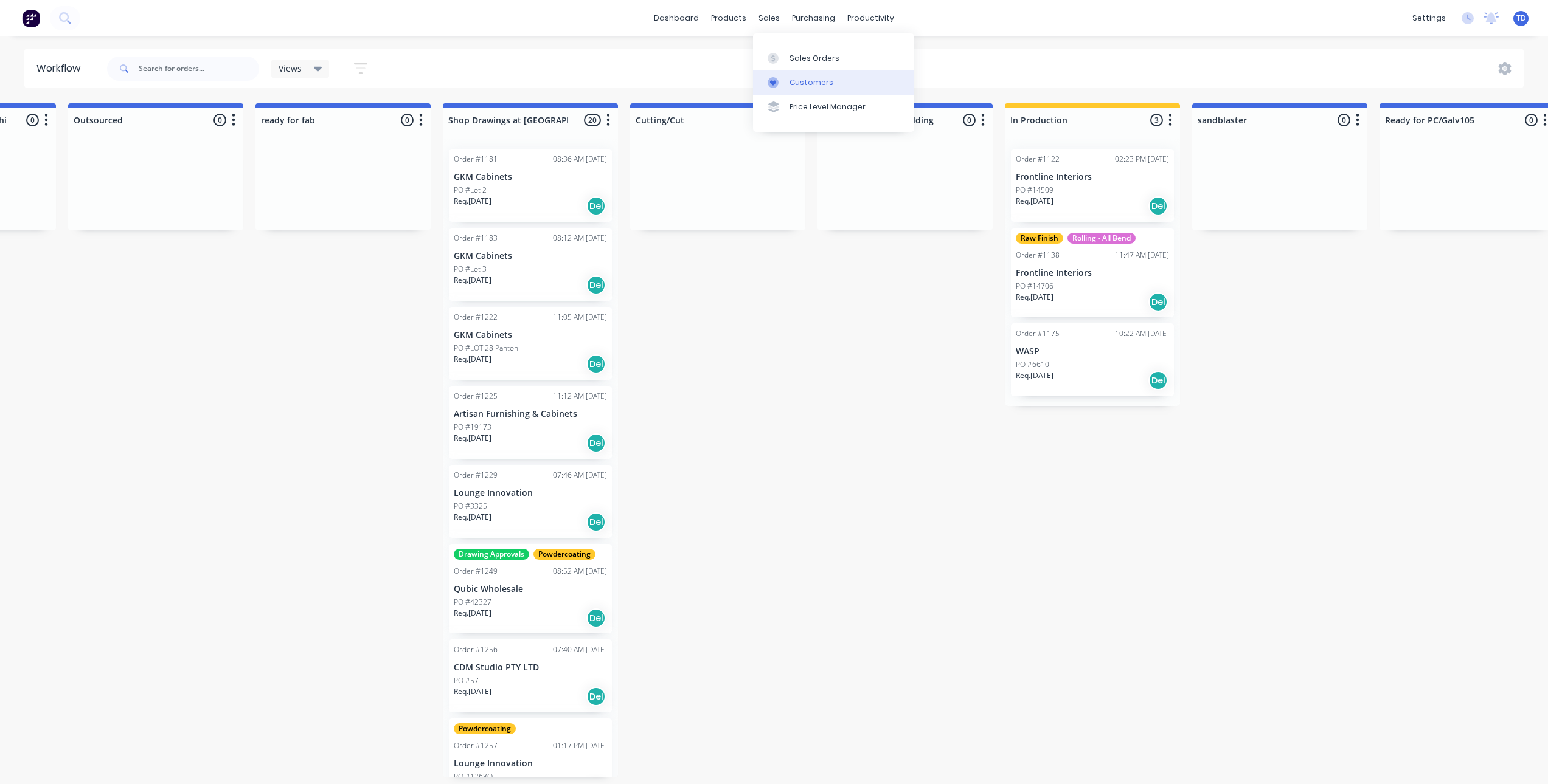
click at [799, 86] on div "Customers" at bounding box center [811, 82] width 44 height 11
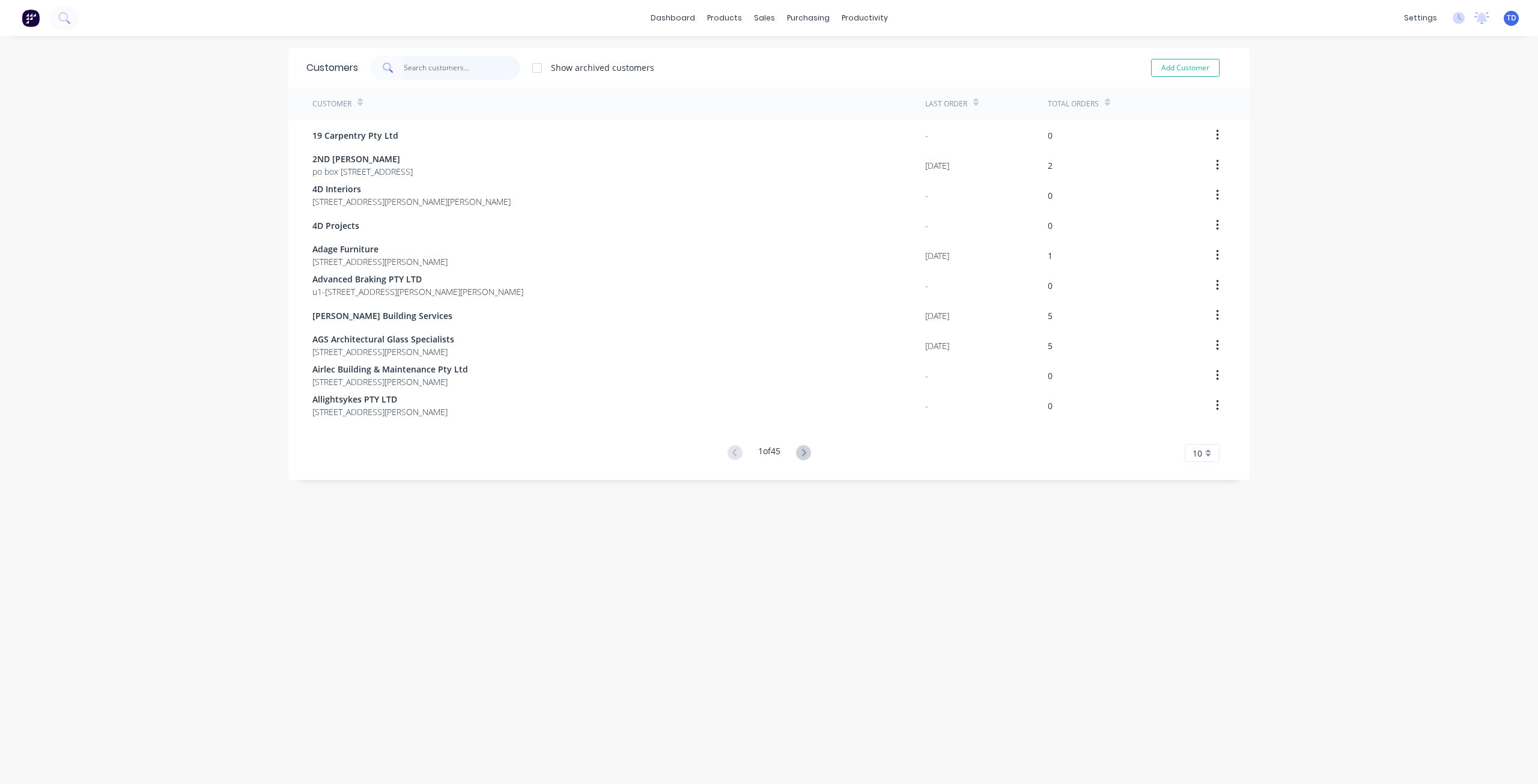
click at [453, 66] on input "text" at bounding box center [462, 68] width 117 height 24
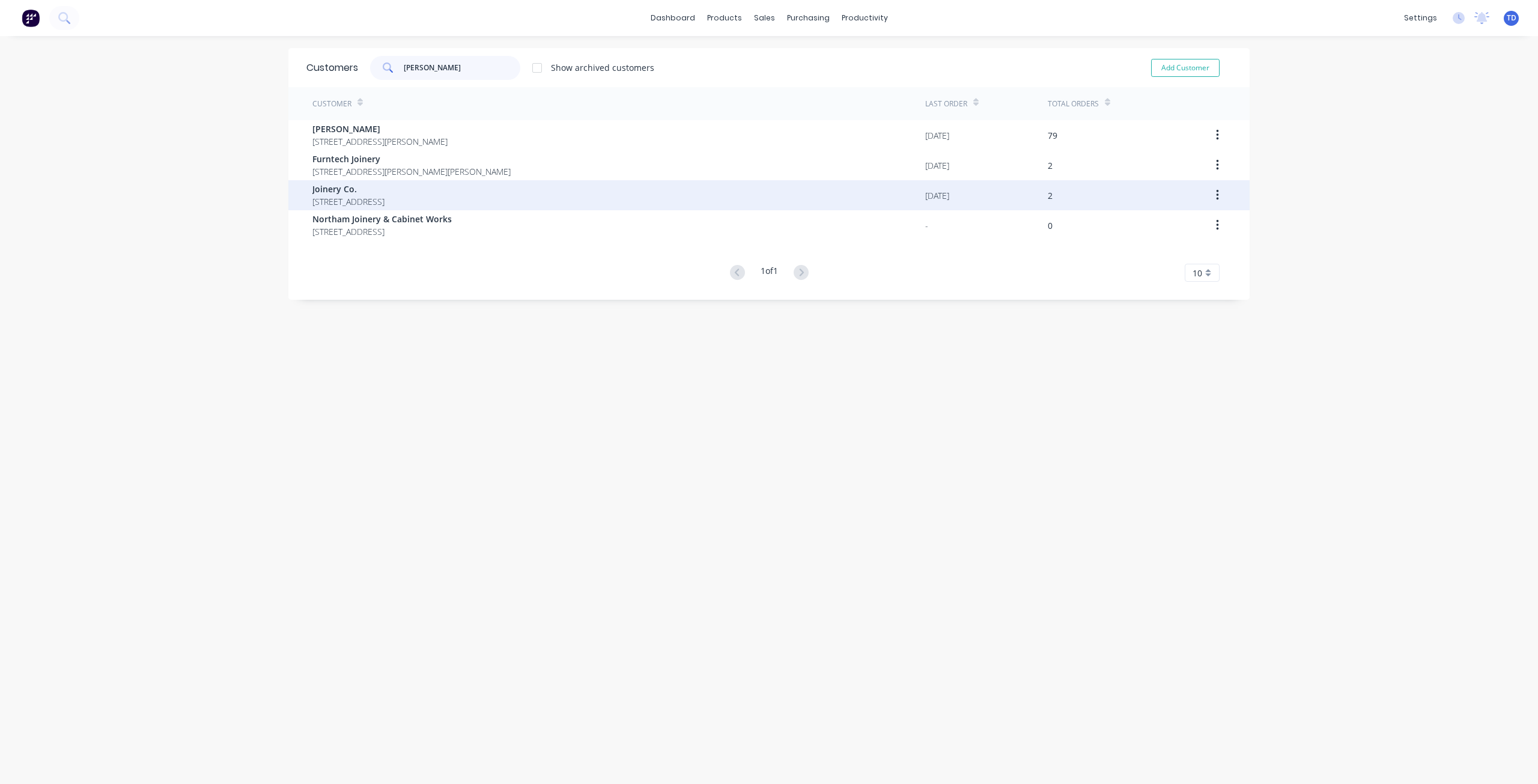
type input "[PERSON_NAME]"
click at [373, 192] on span "Joinery Co." at bounding box center [348, 188] width 72 height 13
